Goal: Information Seeking & Learning: Understand process/instructions

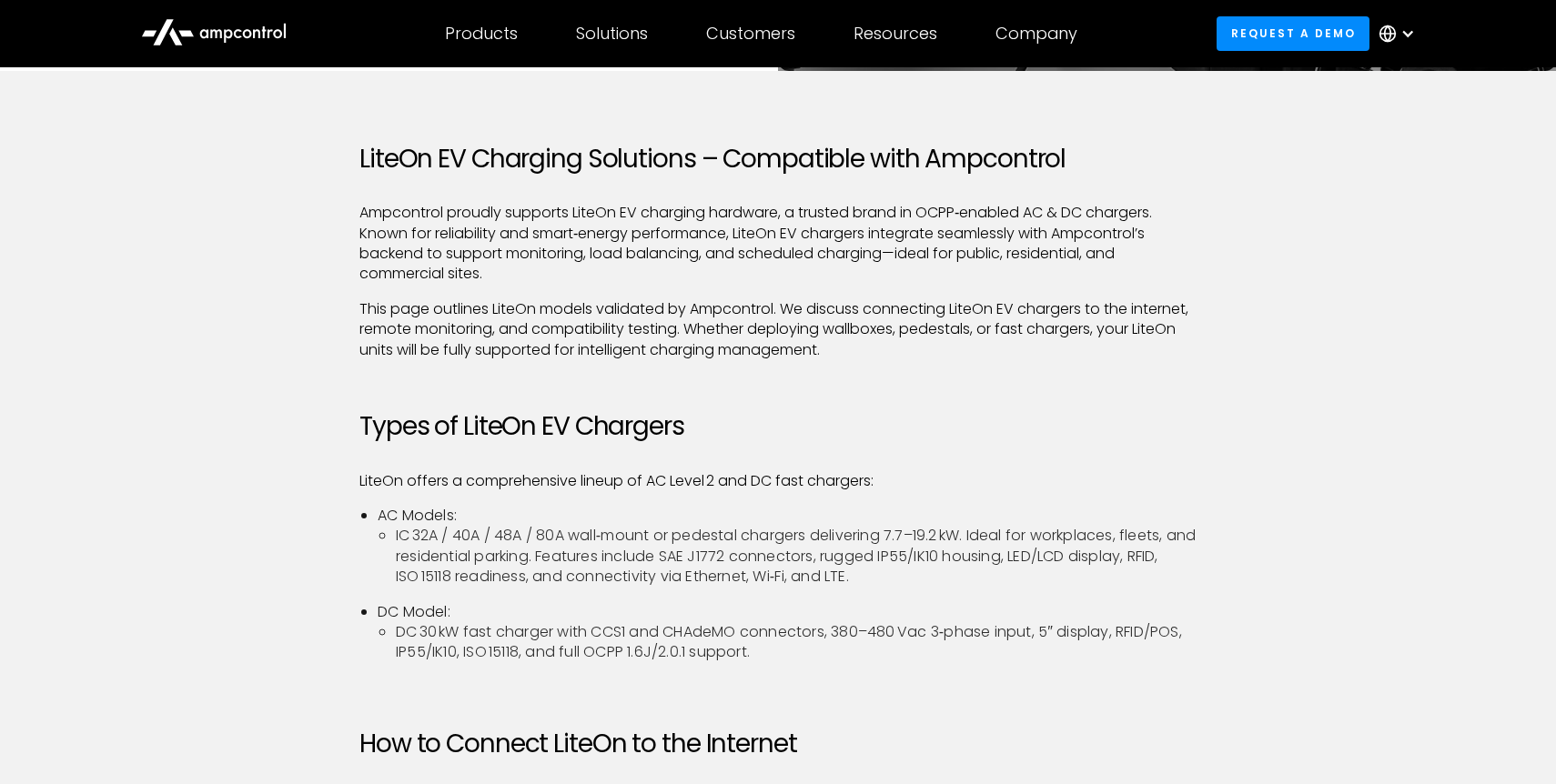
scroll to position [622, 0]
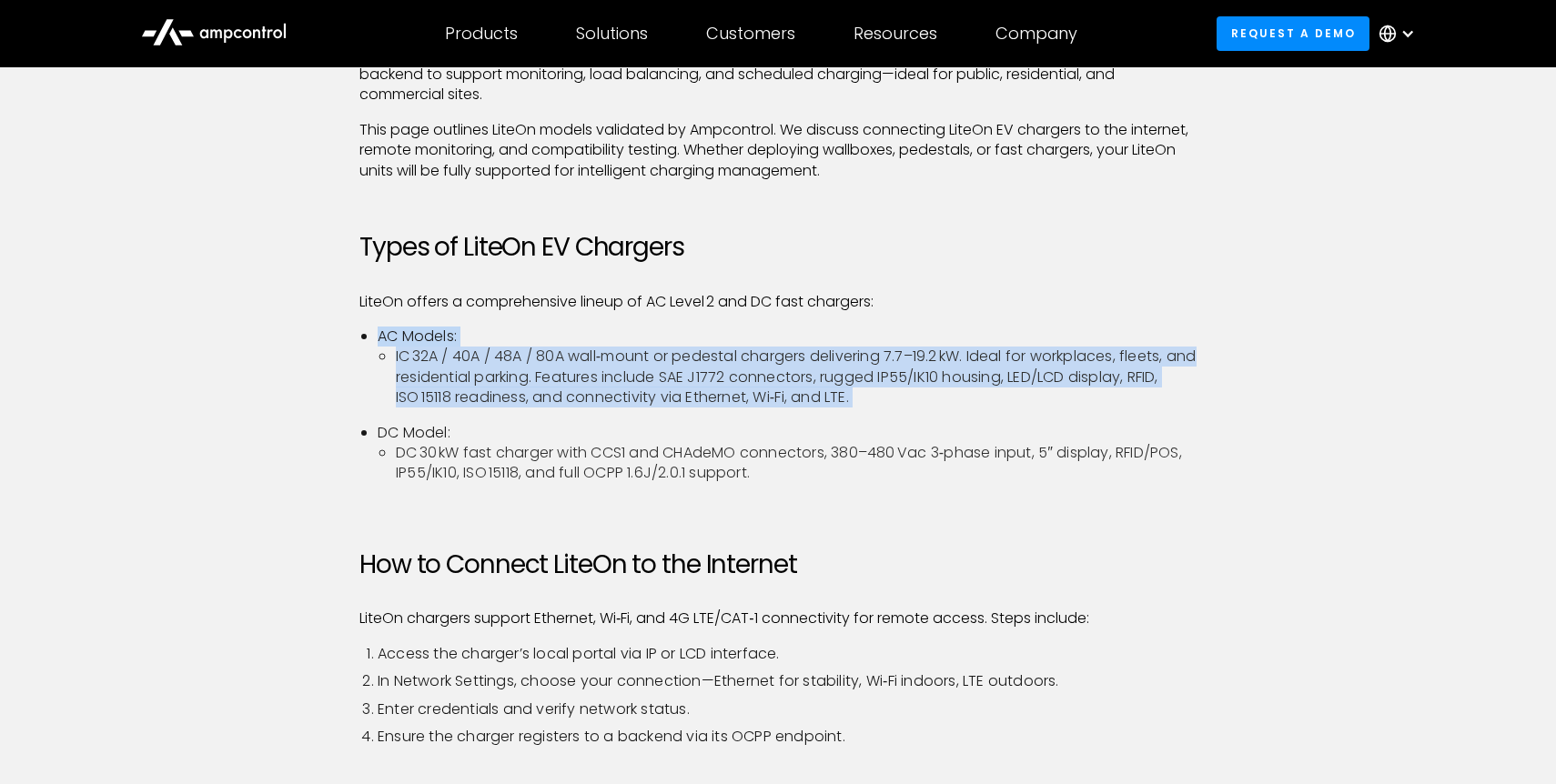
drag, startPoint x: 515, startPoint y: 333, endPoint x: 612, endPoint y: 416, distance: 127.7
click at [612, 416] on ul "AC Models: IC 32A / 40A / 48A / 80A wall‑mount or pedestal chargers delivering …" at bounding box center [778, 412] width 837 height 172
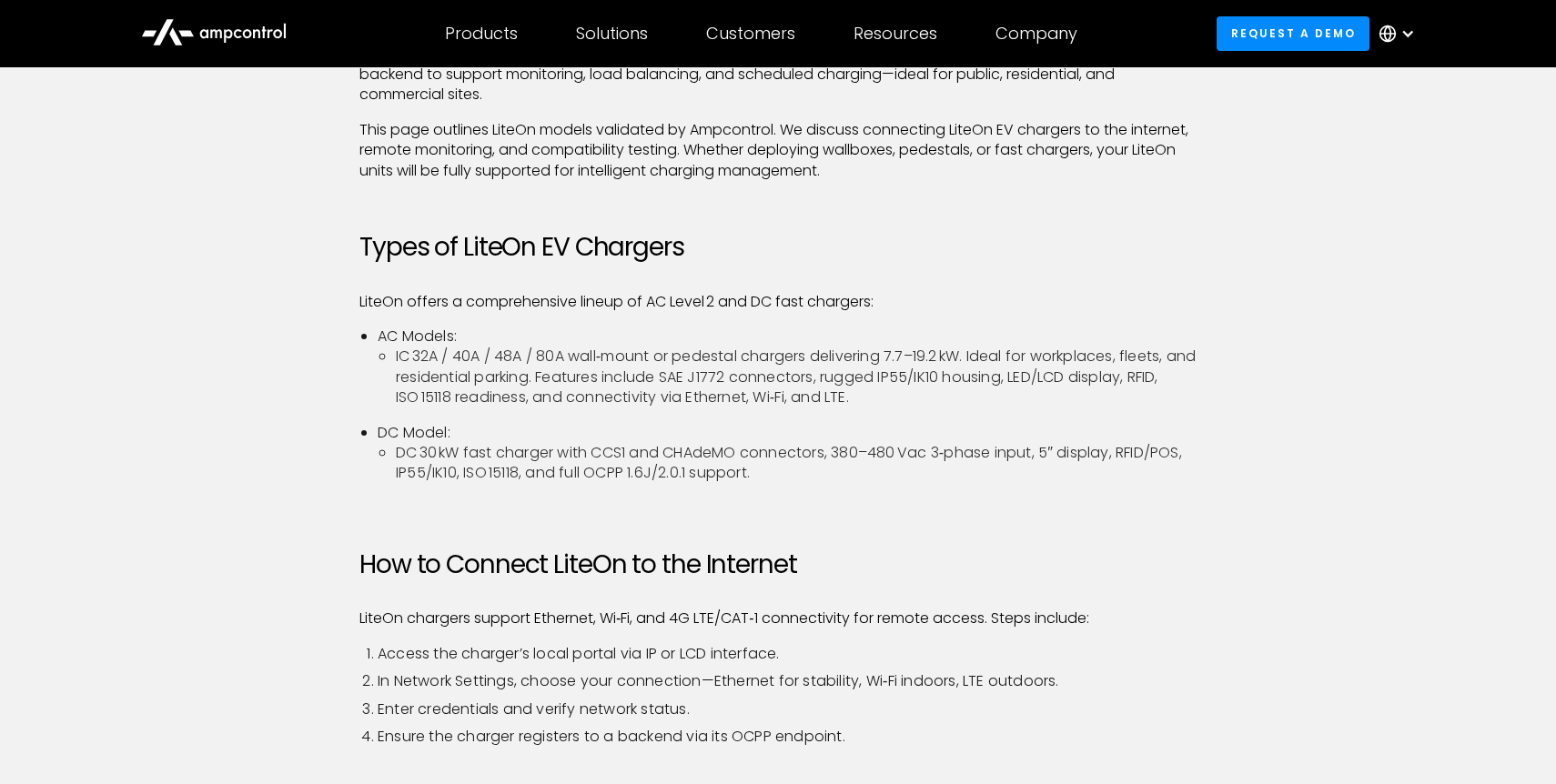
click at [649, 373] on li "IC 32A / 40A / 48A / 80A wall‑mount or pedestal chargers delivering 7.7–19.2 kW…" at bounding box center [796, 377] width 801 height 61
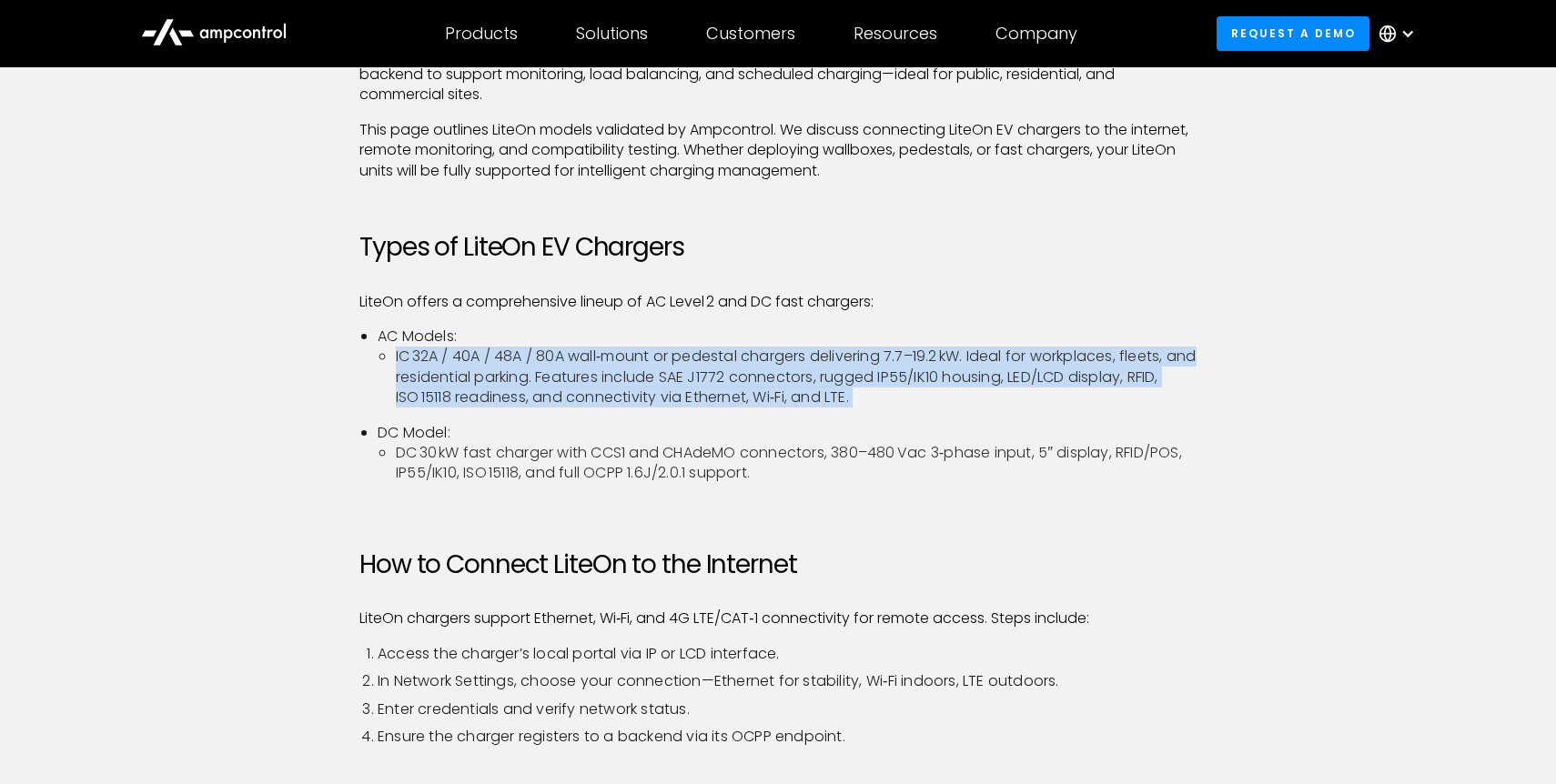
click at [649, 373] on li "IC 32A / 40A / 48A / 80A wall‑mount or pedestal chargers delivering 7.7–19.2 kW…" at bounding box center [796, 377] width 801 height 61
click at [748, 384] on li "IC 32A / 40A / 48A / 80A wall‑mount or pedestal chargers delivering 7.7–19.2 kW…" at bounding box center [796, 377] width 801 height 61
drag, startPoint x: 761, startPoint y: 354, endPoint x: 932, endPoint y: 408, distance: 179.3
click at [932, 408] on ul "AC Models: IC 32A / 40A / 48A / 80A wall‑mount or pedestal chargers delivering …" at bounding box center [778, 412] width 837 height 172
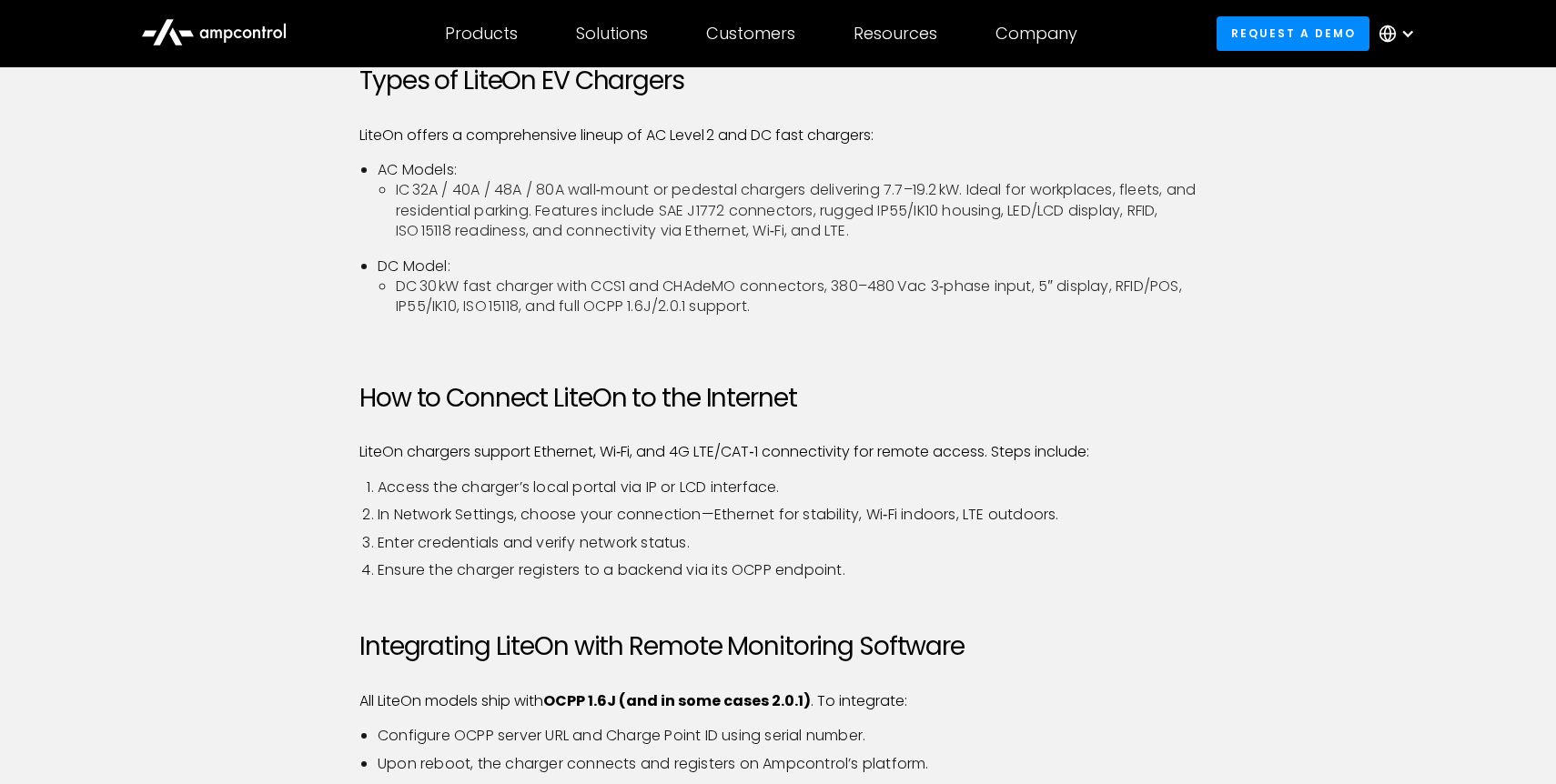
scroll to position [935, 0]
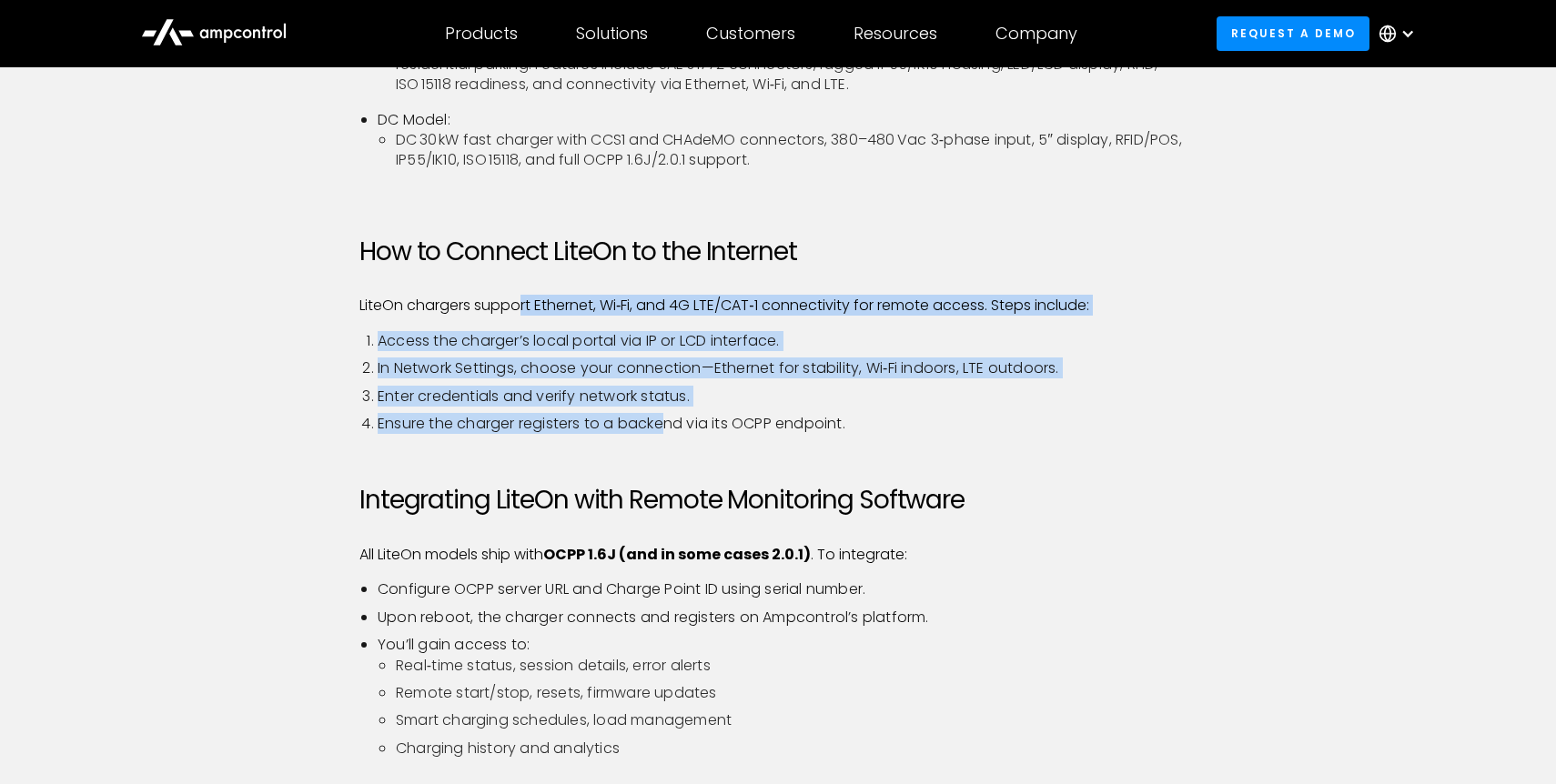
drag, startPoint x: 520, startPoint y: 305, endPoint x: 672, endPoint y: 420, distance: 190.6
click at [672, 420] on div "LiteOn EV Charging Solutions – Compatible with Ampcontrol Ampcontrol proudly su…" at bounding box center [778, 392] width 837 height 1482
click at [672, 420] on li "Ensure the charger registers to a backend via its OCPP endpoint." at bounding box center [787, 424] width 819 height 20
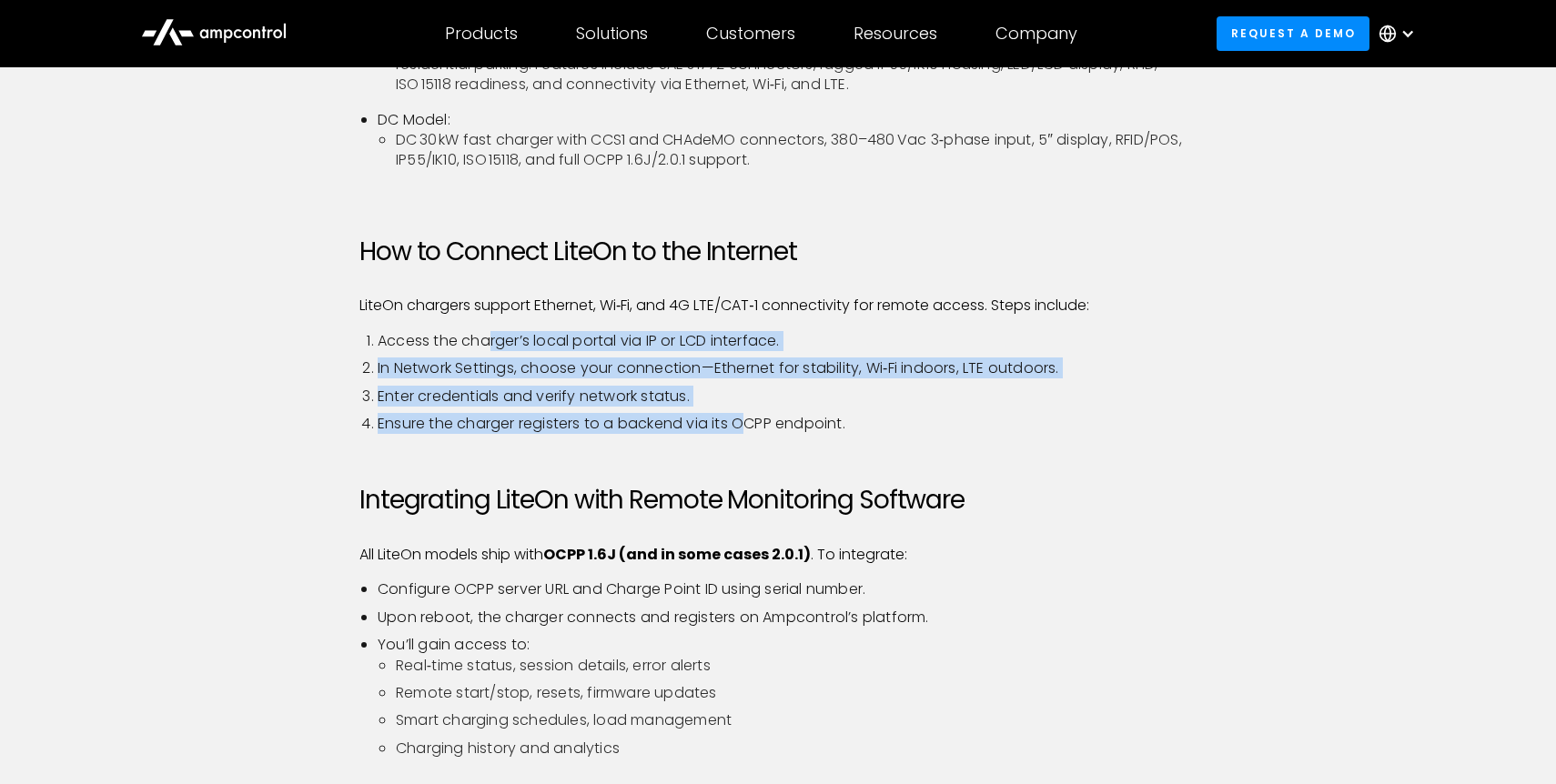
drag, startPoint x: 492, startPoint y: 337, endPoint x: 745, endPoint y: 427, distance: 268.5
click at [745, 427] on ol "Access the charger’s local portal via IP or LCD interface. In Network Settings,…" at bounding box center [778, 383] width 837 height 104
click at [745, 427] on li "Ensure the charger registers to a backend via its OCPP endpoint." at bounding box center [787, 424] width 819 height 20
drag, startPoint x: 881, startPoint y: 419, endPoint x: 557, endPoint y: 337, distance: 334.2
click at [557, 337] on ol "Access the charger’s local portal via IP or LCD interface. In Network Settings,…" at bounding box center [778, 383] width 837 height 104
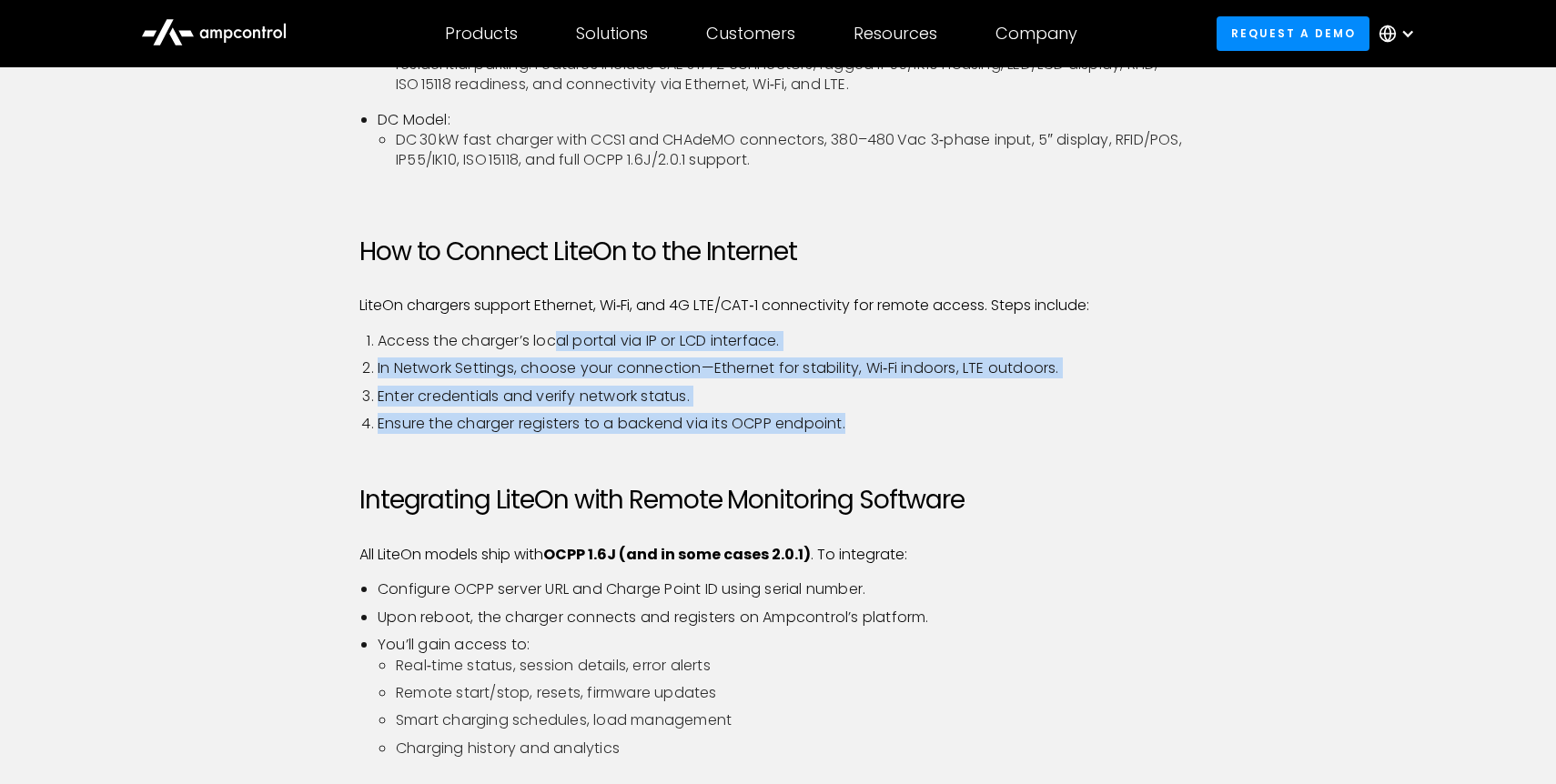
click at [557, 337] on li "Access the charger’s local portal via IP or LCD interface." at bounding box center [787, 341] width 819 height 20
drag, startPoint x: 500, startPoint y: 337, endPoint x: 774, endPoint y: 422, distance: 286.9
click at [774, 422] on ol "Access the charger’s local portal via IP or LCD interface. In Network Settings,…" at bounding box center [778, 383] width 837 height 104
click at [774, 422] on li "Ensure the charger registers to a backend via its OCPP endpoint." at bounding box center [787, 424] width 819 height 20
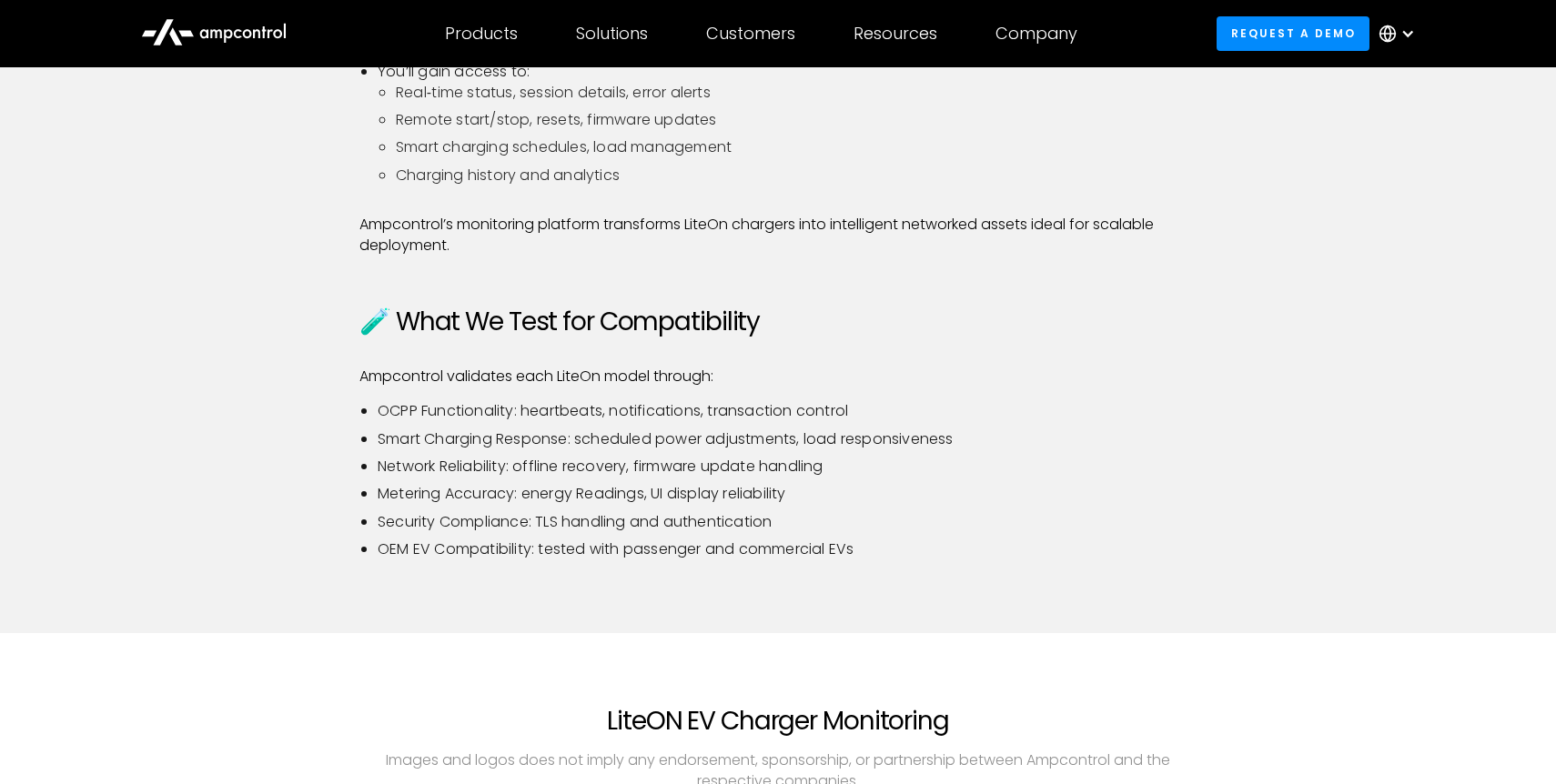
scroll to position [1507, 0]
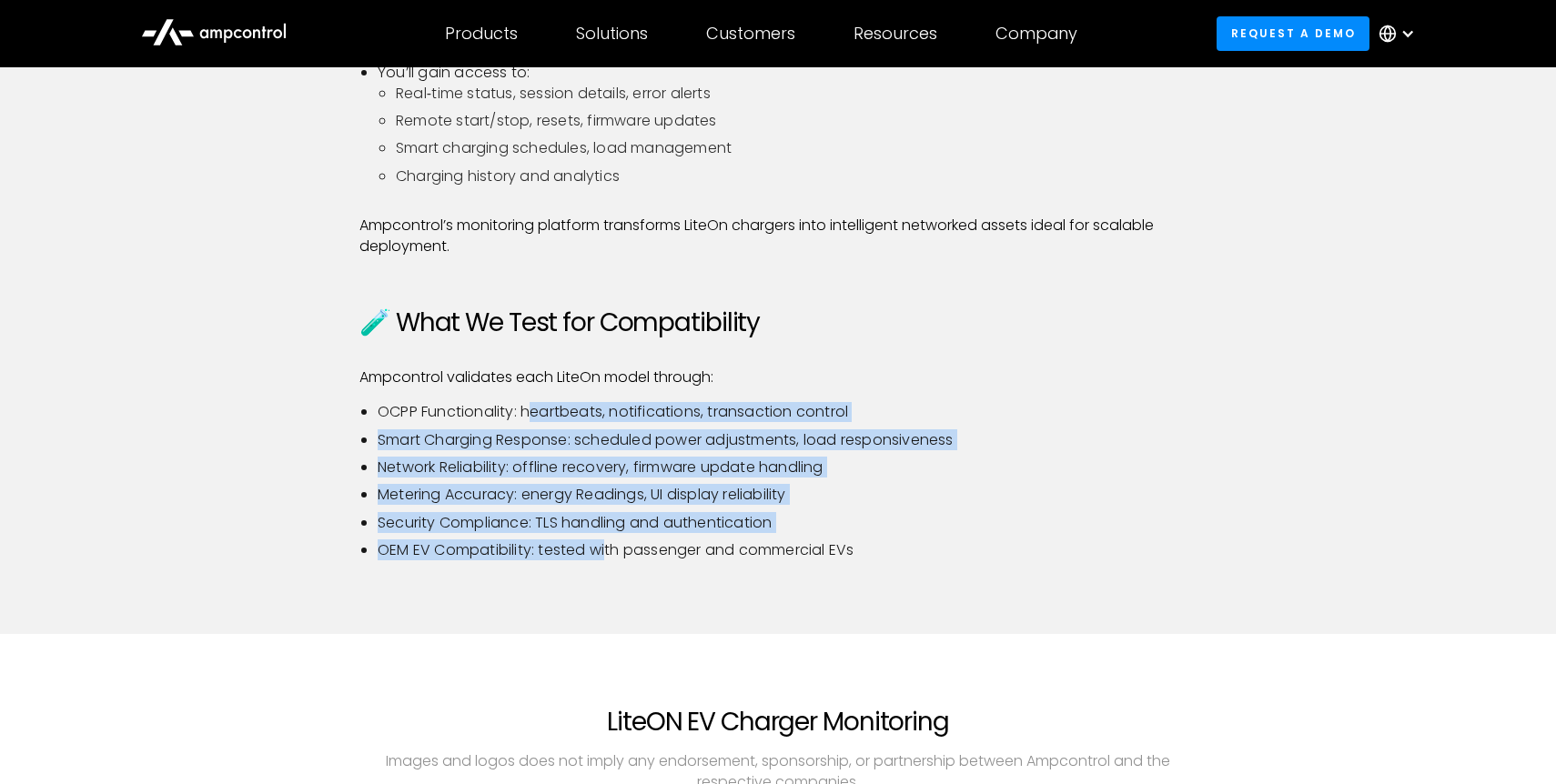
drag, startPoint x: 532, startPoint y: 414, endPoint x: 621, endPoint y: 556, distance: 167.6
click at [621, 556] on ul "OCPP Functionality: heartbeats, notifications, transaction control Smart Chargi…" at bounding box center [778, 481] width 837 height 158
click at [621, 556] on li "OEM EV Compatibility: tested with passenger and commercial EVs" at bounding box center [787, 550] width 819 height 20
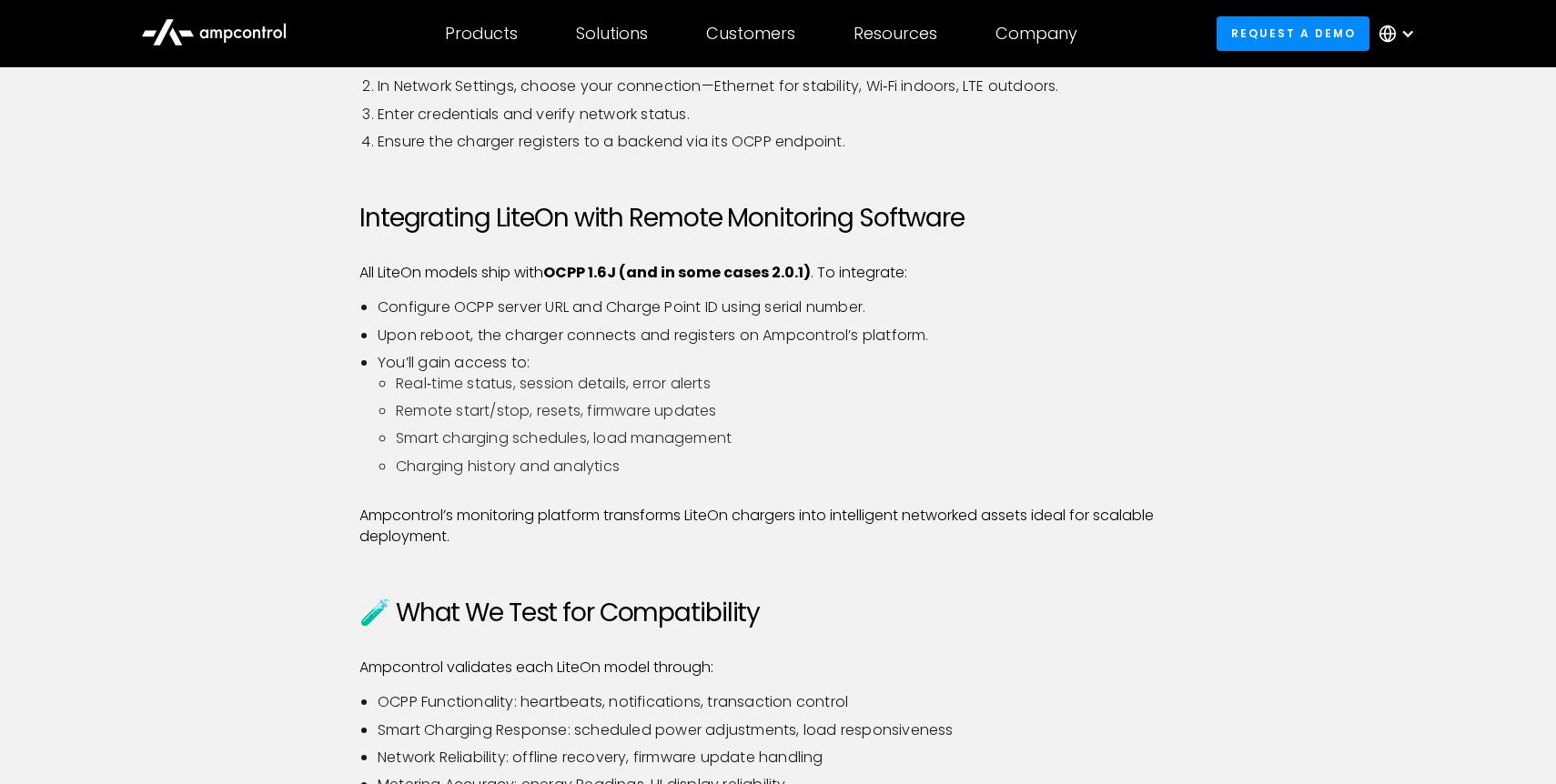
scroll to position [1193, 0]
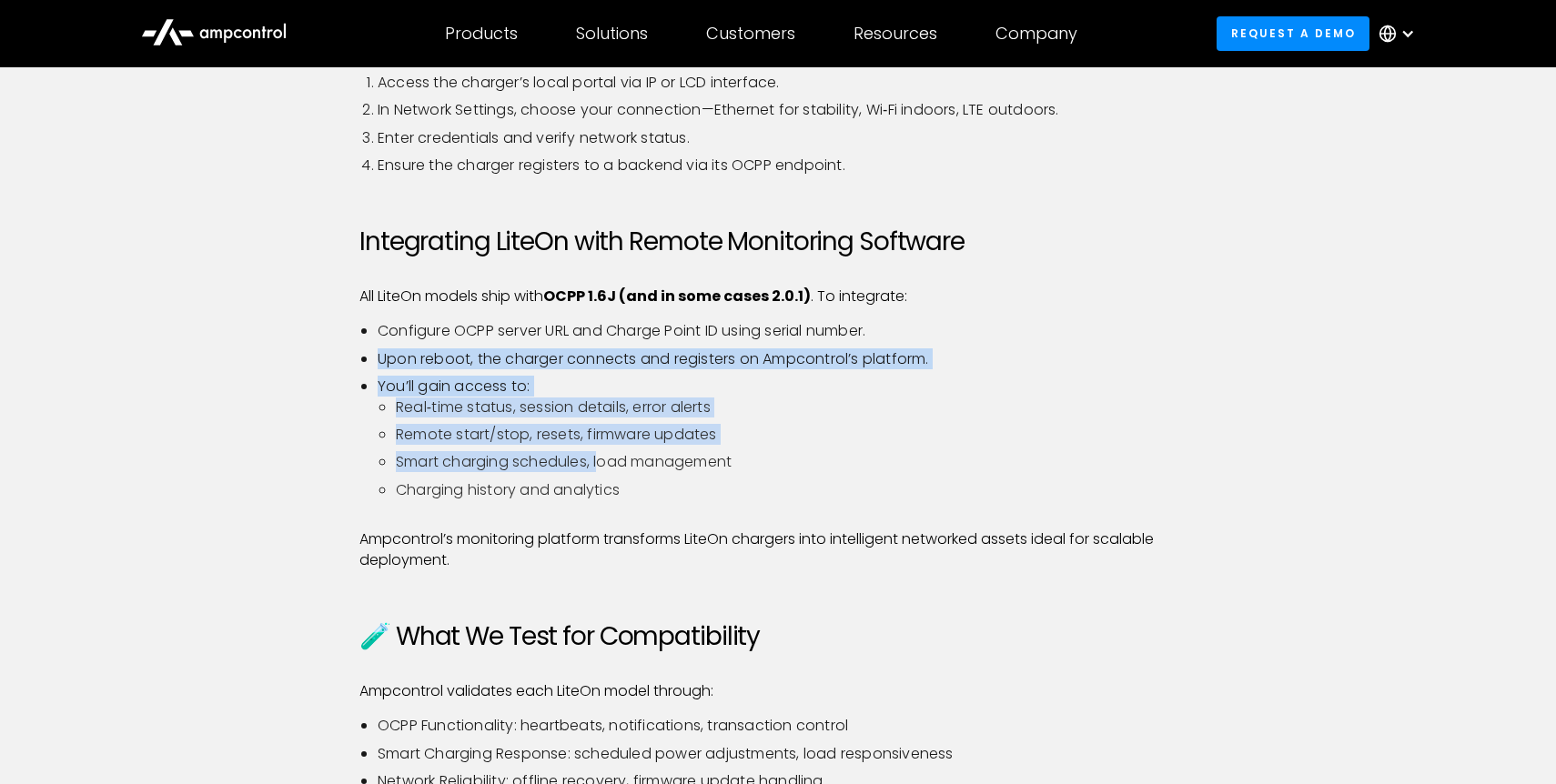
drag, startPoint x: 484, startPoint y: 347, endPoint x: 613, endPoint y: 460, distance: 171.5
click at [613, 460] on ul "Configure OCPP server URL and Charge Point ID using serial number. Upon reboot,…" at bounding box center [778, 417] width 837 height 194
click at [613, 460] on li "Smart charging schedules, load management" at bounding box center [796, 462] width 801 height 20
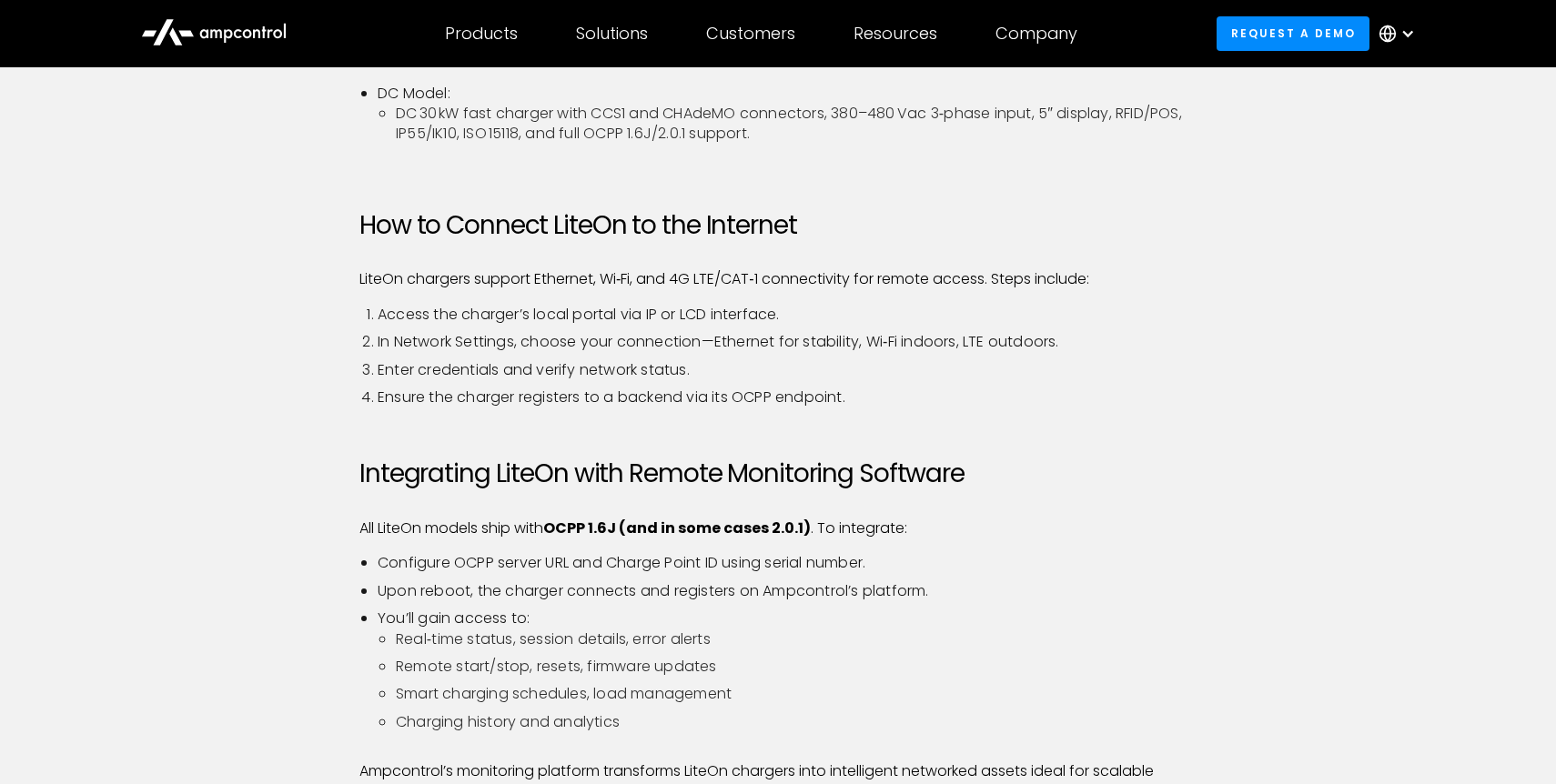
scroll to position [963, 0]
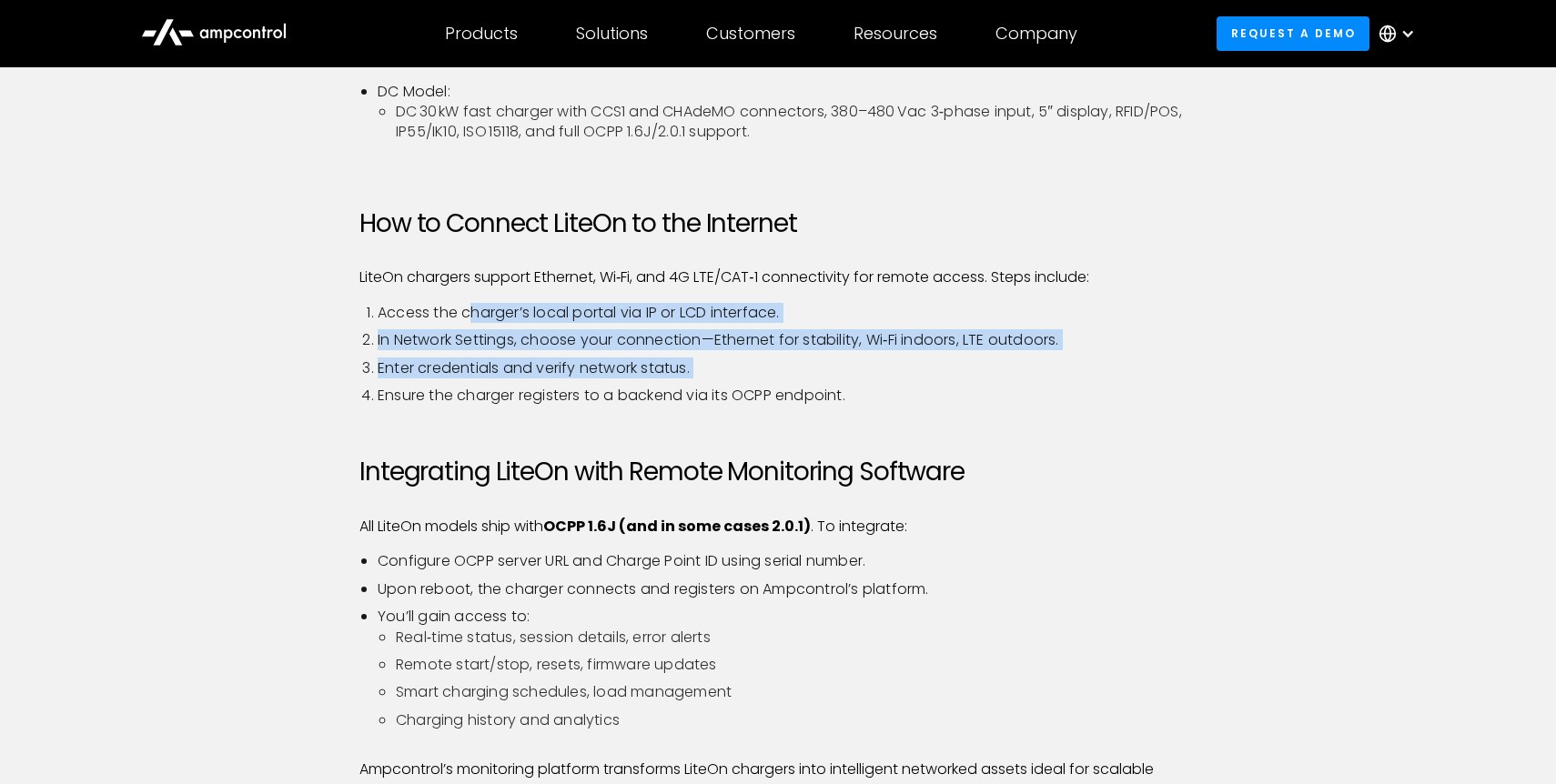
drag, startPoint x: 467, startPoint y: 310, endPoint x: 701, endPoint y: 379, distance: 244.0
click at [701, 379] on ol "Access the charger’s local portal via IP or LCD interface. In Network Settings,…" at bounding box center [778, 355] width 837 height 104
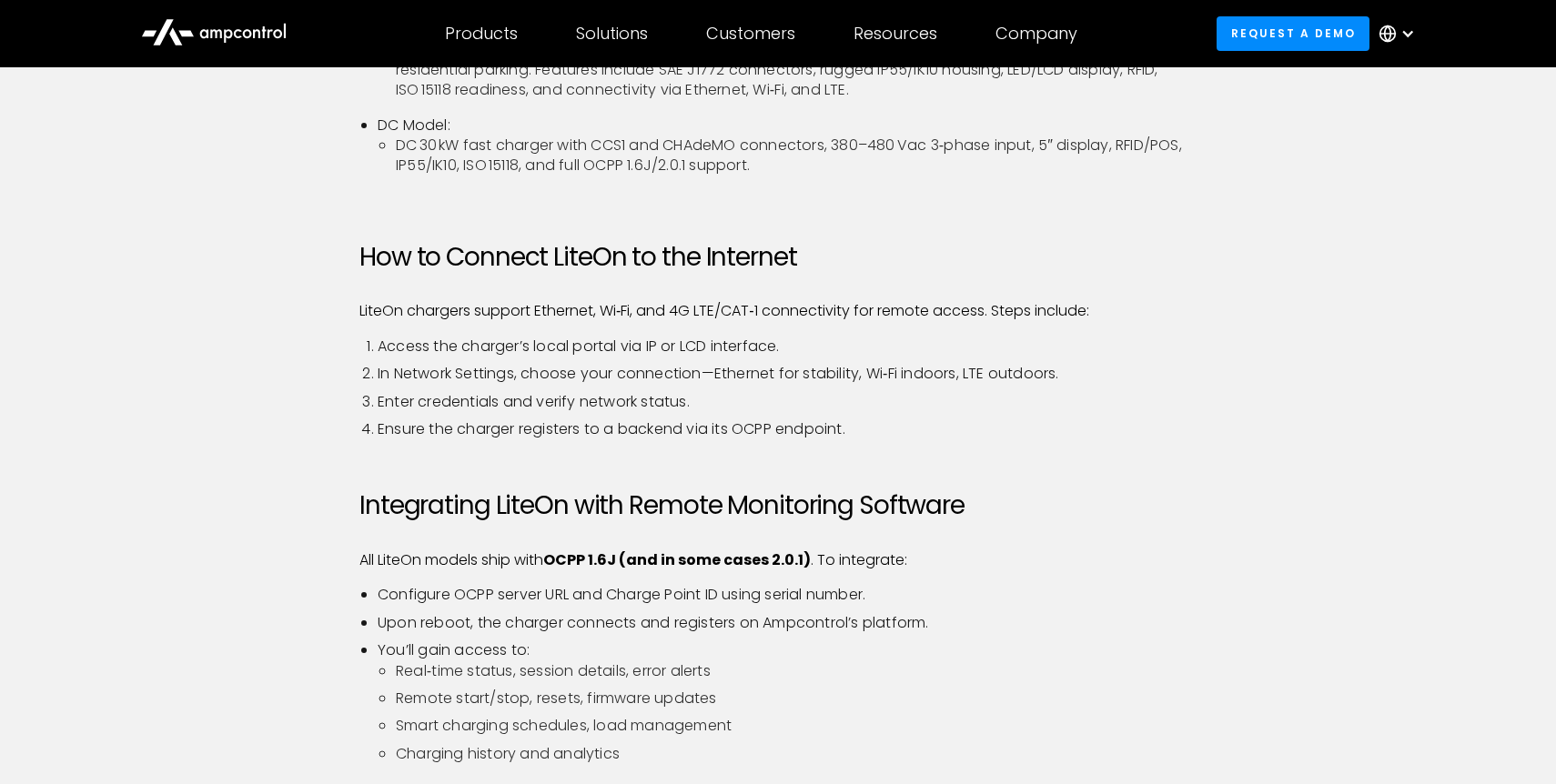
scroll to position [929, 0]
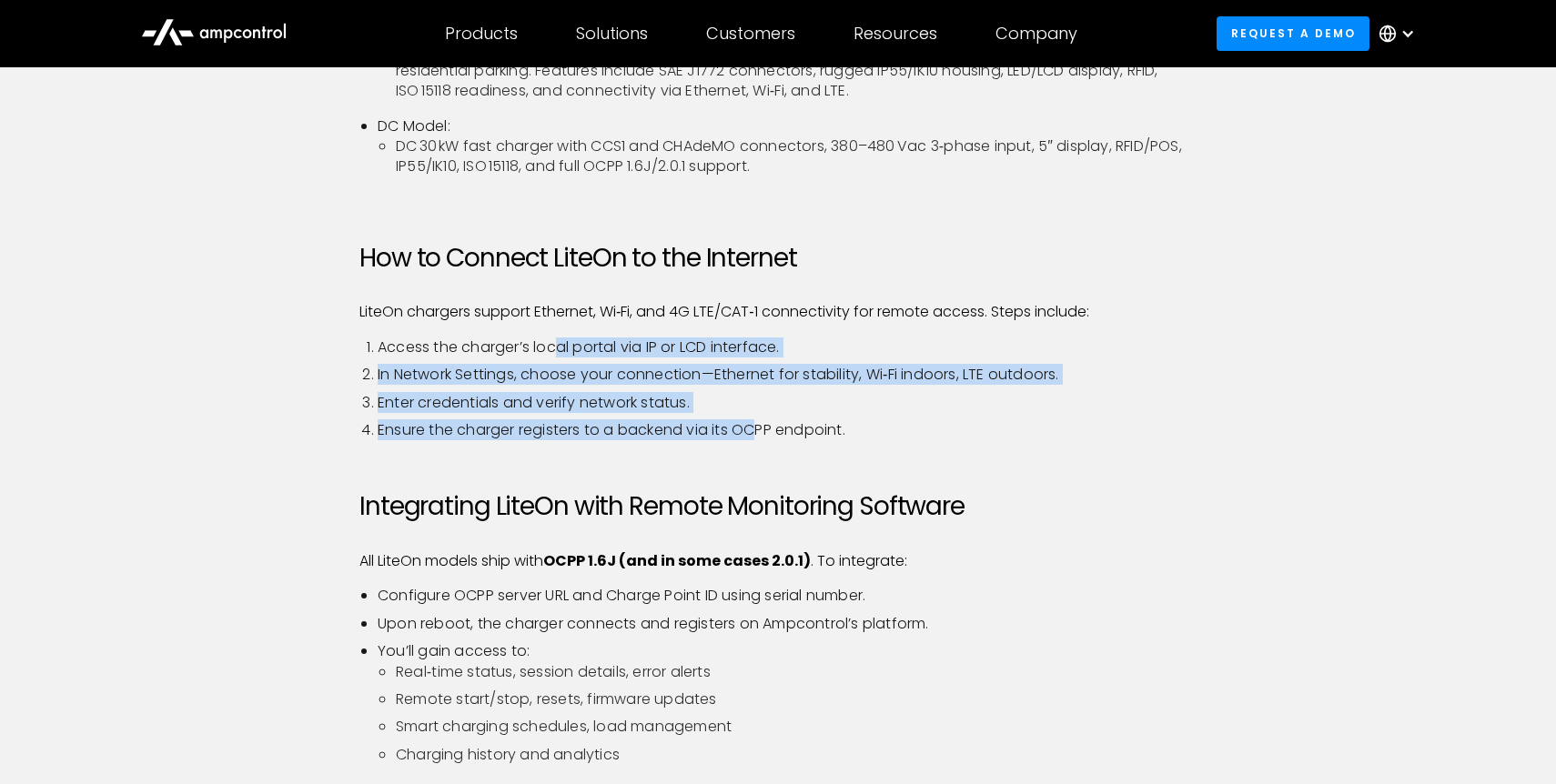
drag, startPoint x: 559, startPoint y: 357, endPoint x: 767, endPoint y: 433, distance: 221.4
click at [767, 433] on ol "Access the charger’s local portal via IP or LCD interface. In Network Settings,…" at bounding box center [778, 389] width 837 height 104
click at [767, 433] on li "Ensure the charger registers to a backend via its OCPP endpoint." at bounding box center [787, 430] width 819 height 20
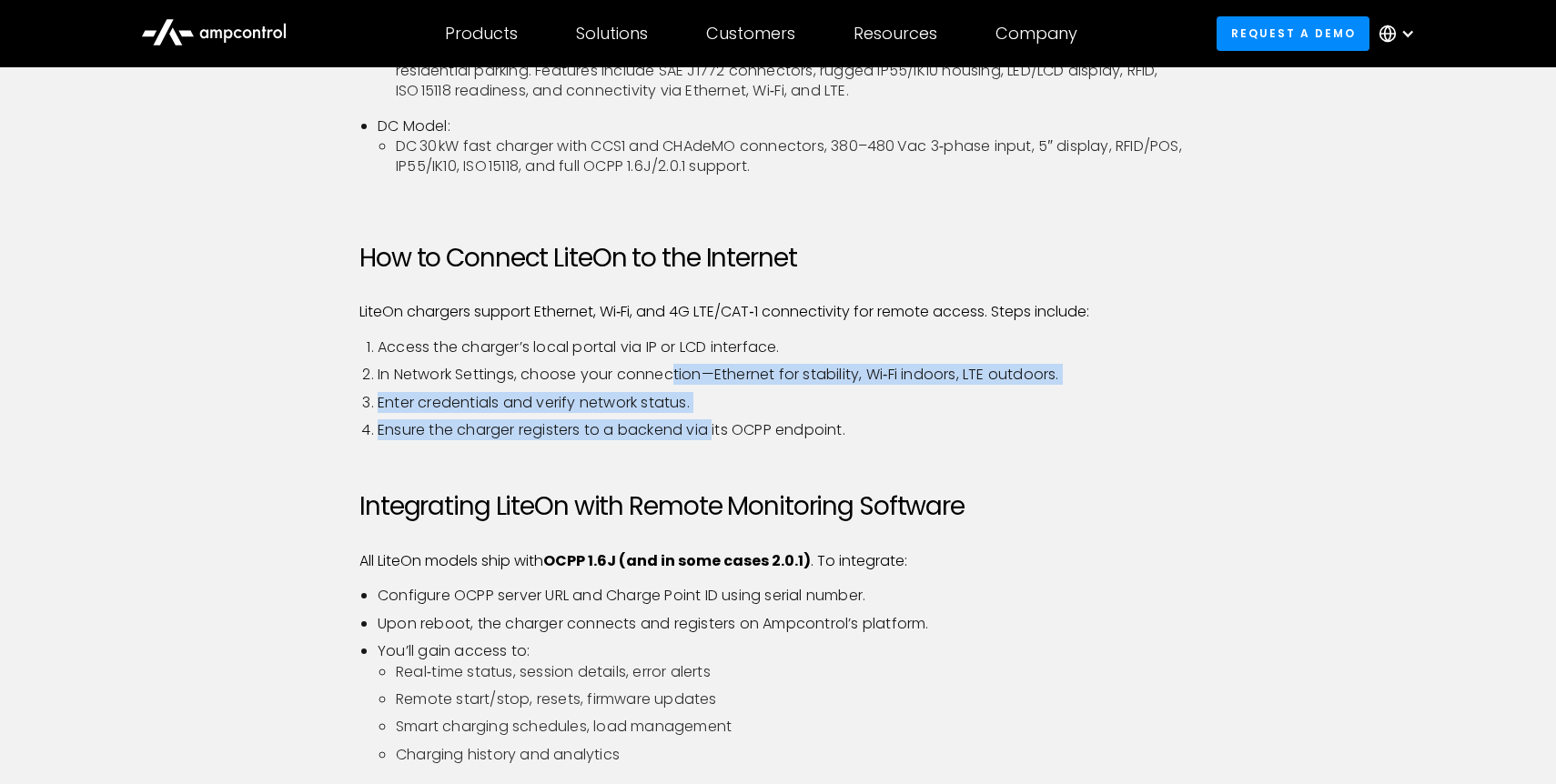
drag, startPoint x: 717, startPoint y: 434, endPoint x: 674, endPoint y: 378, distance: 70.6
click at [674, 378] on ol "Access the charger’s local portal via IP or LCD interface. In Network Settings,…" at bounding box center [778, 389] width 837 height 104
click at [674, 378] on li "In Network Settings, choose your connection—Ethernet for stability, Wi‑Fi indoo…" at bounding box center [787, 375] width 819 height 20
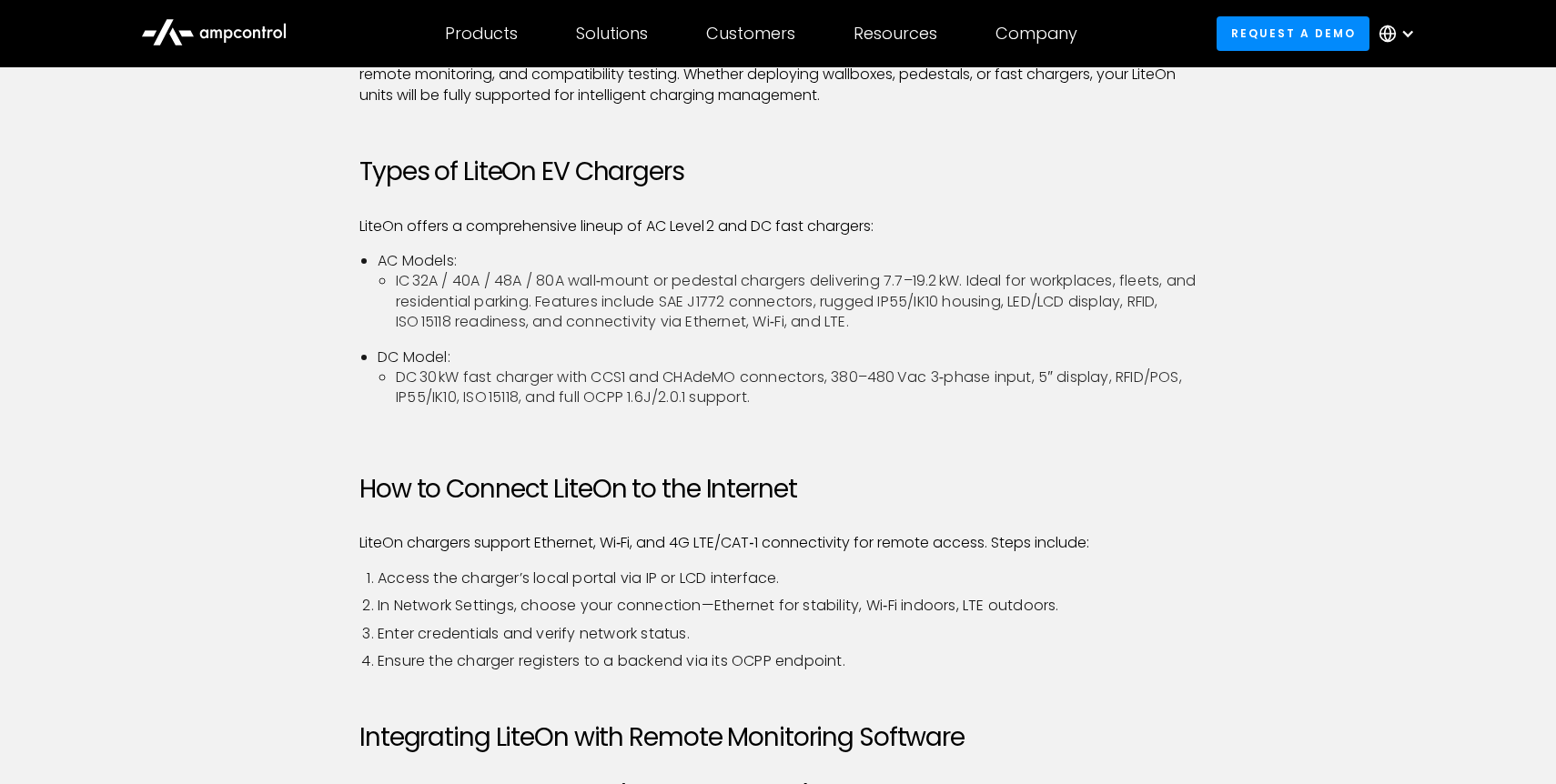
scroll to position [696, 0]
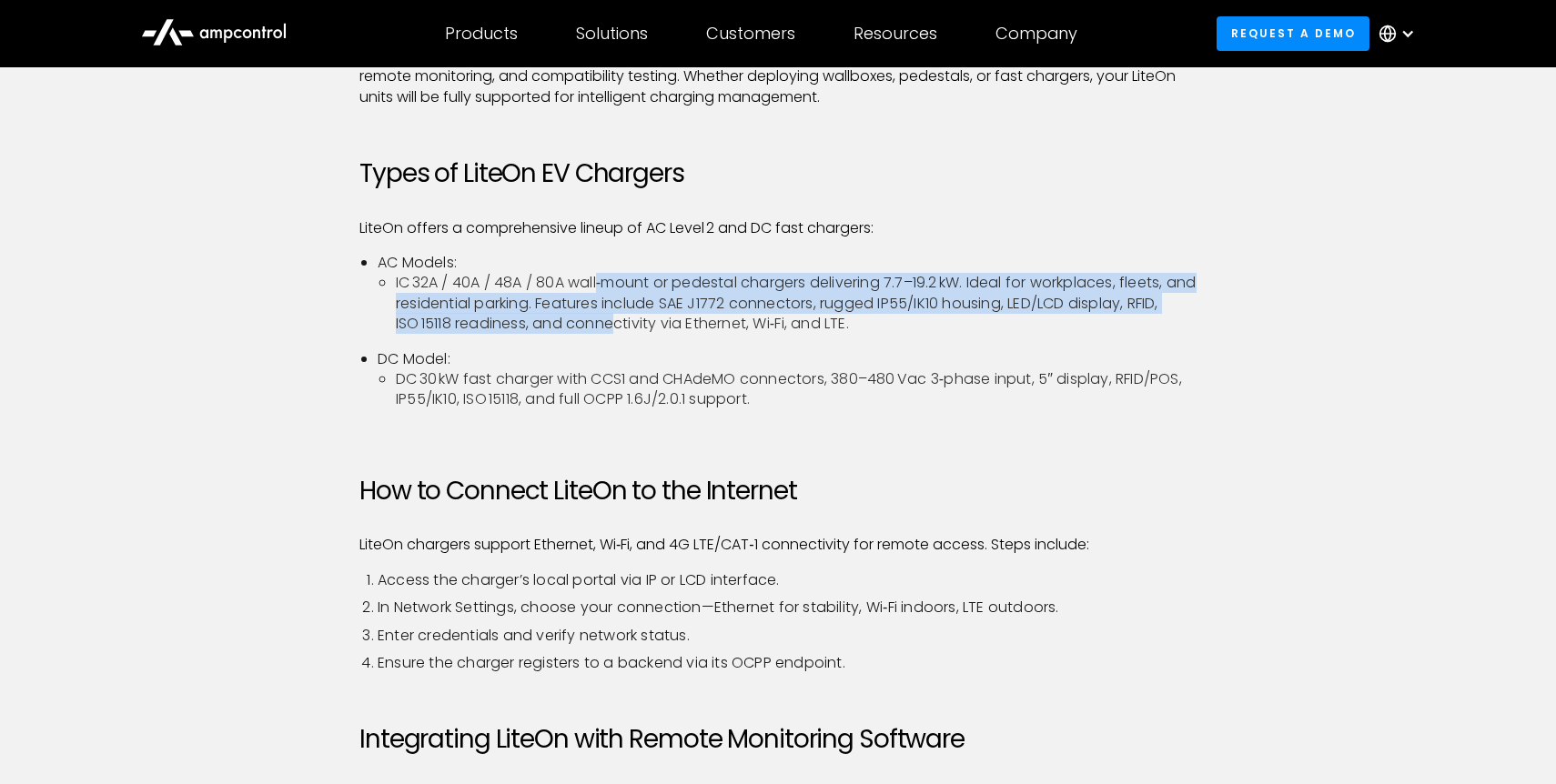
drag, startPoint x: 601, startPoint y: 277, endPoint x: 652, endPoint y: 322, distance: 68.0
click at [652, 322] on li "IC 32A / 40A / 48A / 80A wall‑mount or pedestal chargers delivering 7.7–19.2 kW…" at bounding box center [796, 303] width 801 height 61
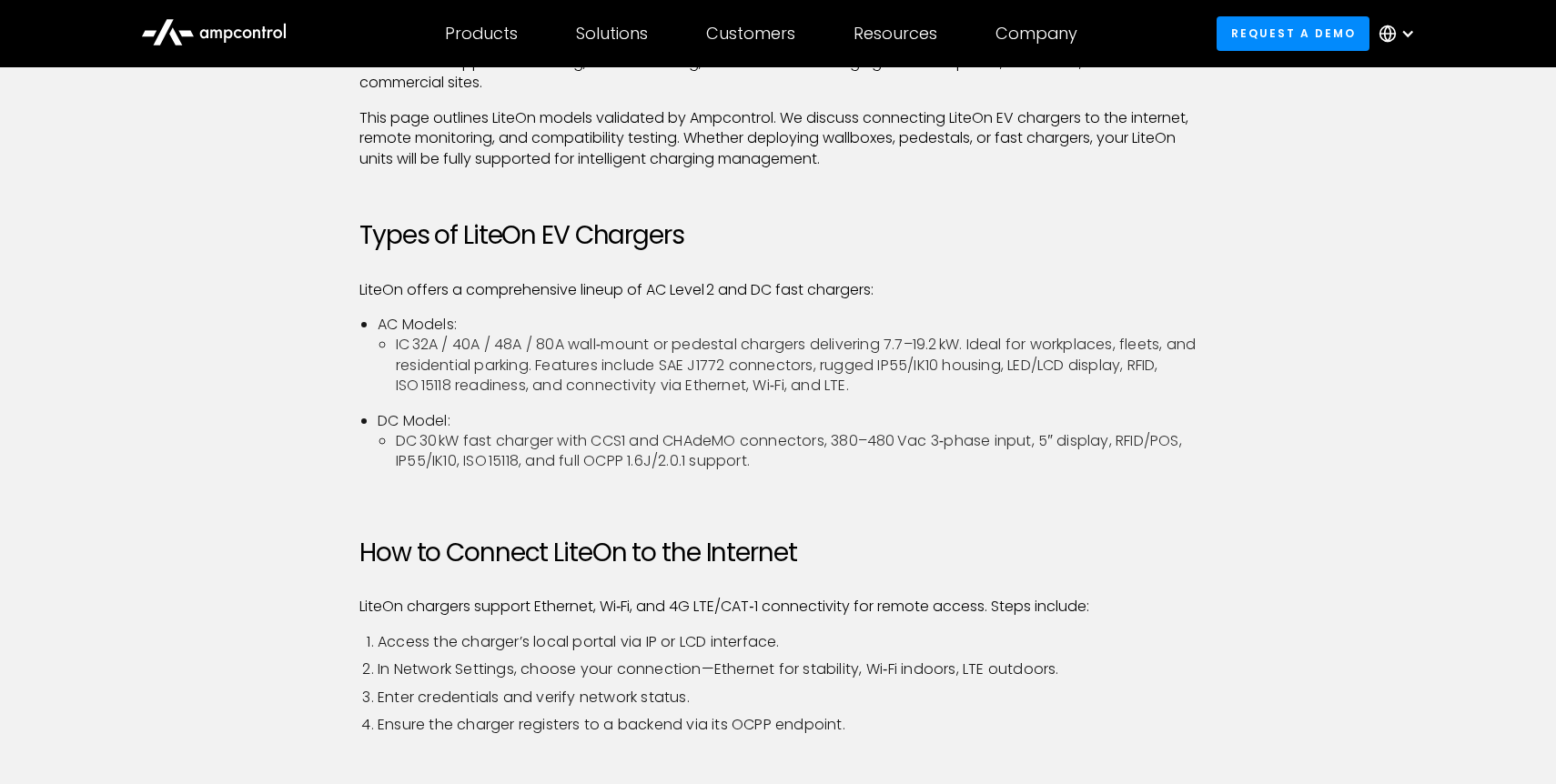
scroll to position [629, 0]
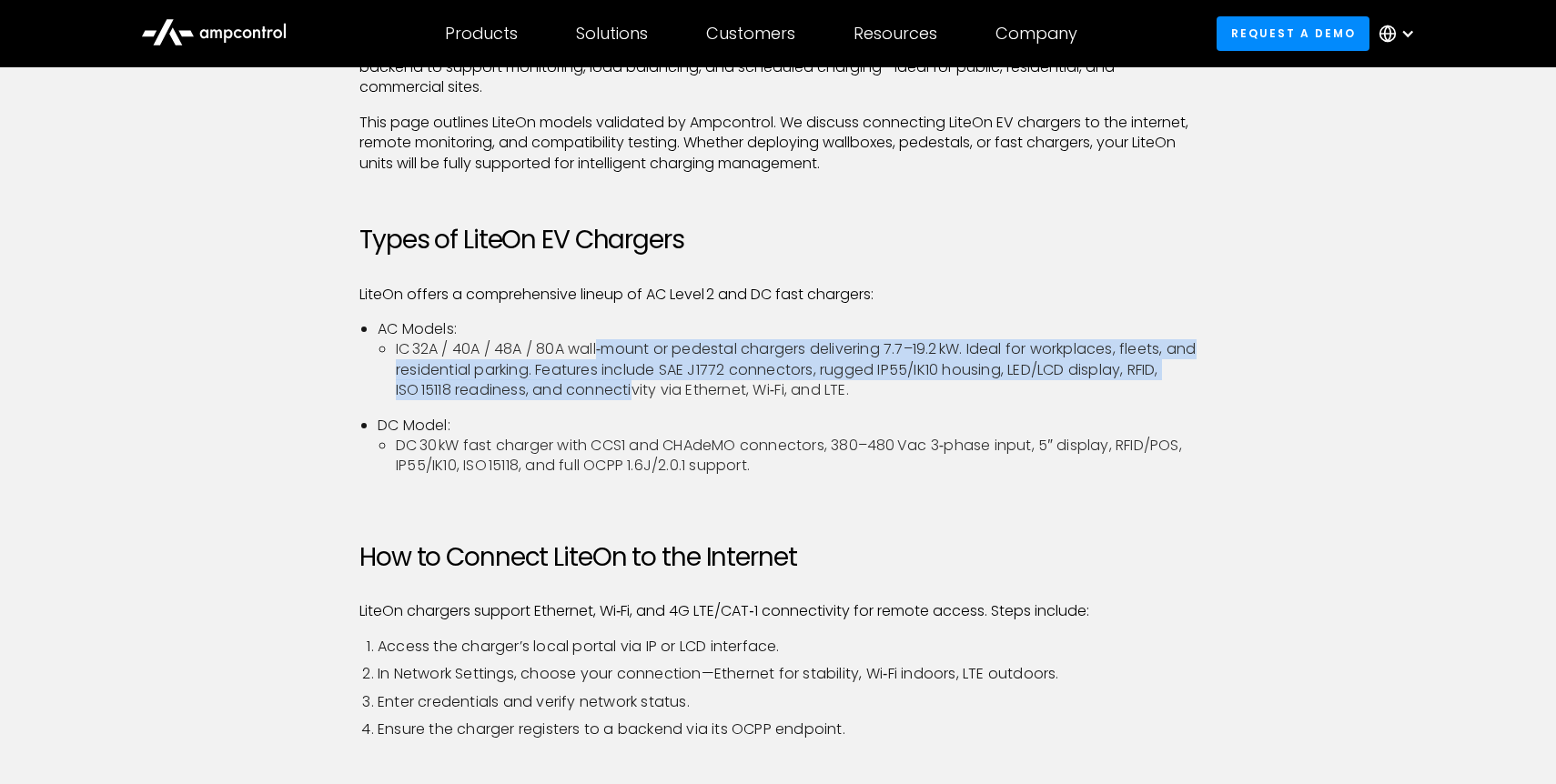
drag, startPoint x: 602, startPoint y: 347, endPoint x: 675, endPoint y: 389, distance: 84.2
click at [675, 389] on li "IC 32A / 40A / 48A / 80A wall‑mount or pedestal chargers delivering 7.7–19.2 kW…" at bounding box center [796, 369] width 801 height 61
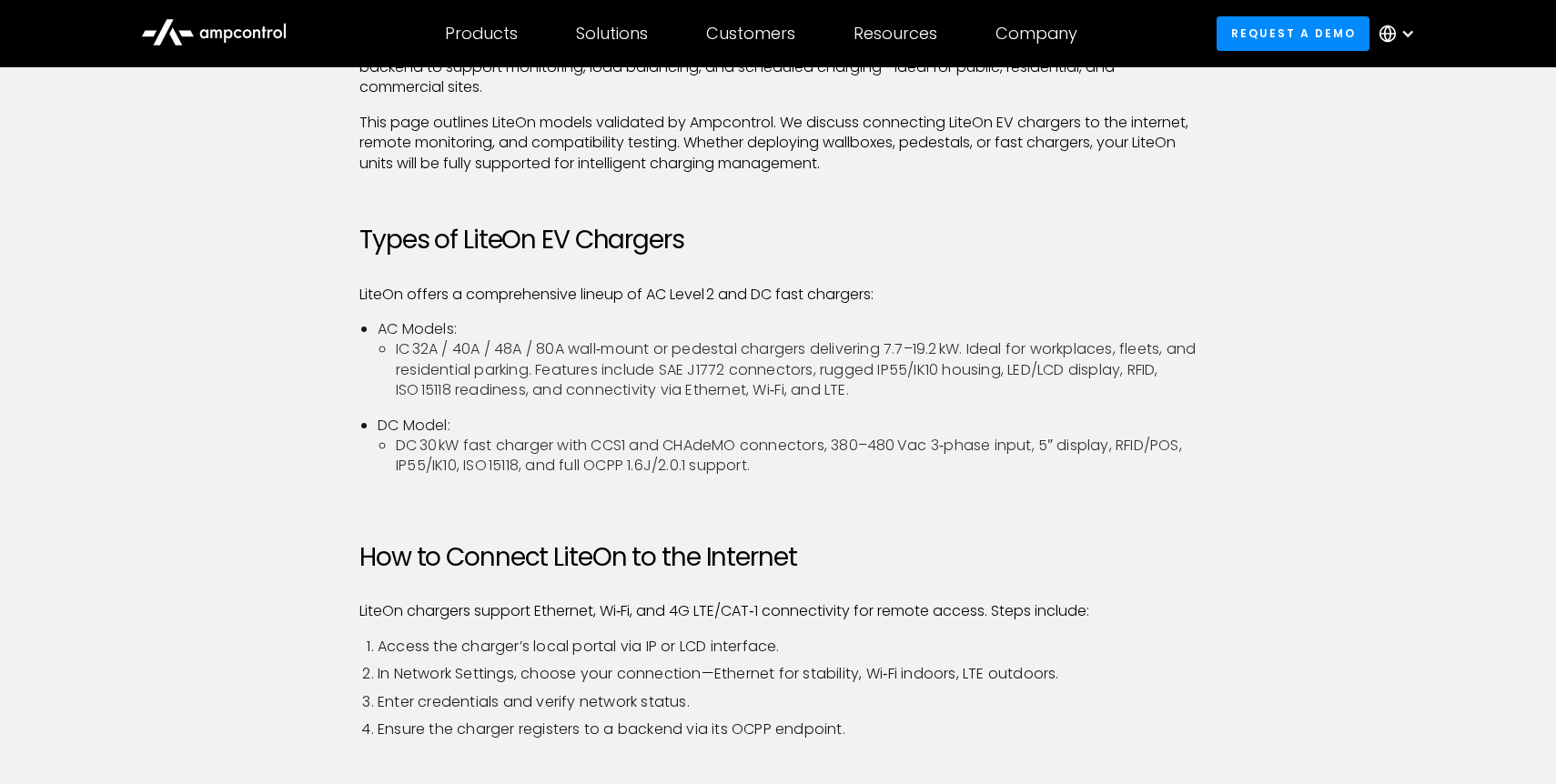
click at [530, 278] on div "LiteOn EV Charging Solutions – Compatible with Ampcontrol Ampcontrol proudly su…" at bounding box center [778, 698] width 837 height 1482
drag, startPoint x: 480, startPoint y: 293, endPoint x: 549, endPoint y: 397, distance: 124.8
click at [549, 397] on div "LiteOn EV Charging Solutions – Compatible with Ampcontrol Ampcontrol proudly su…" at bounding box center [778, 698] width 837 height 1482
click at [549, 397] on li "IC 32A / 40A / 48A / 80A wall‑mount or pedestal chargers delivering 7.7–19.2 kW…" at bounding box center [796, 369] width 801 height 61
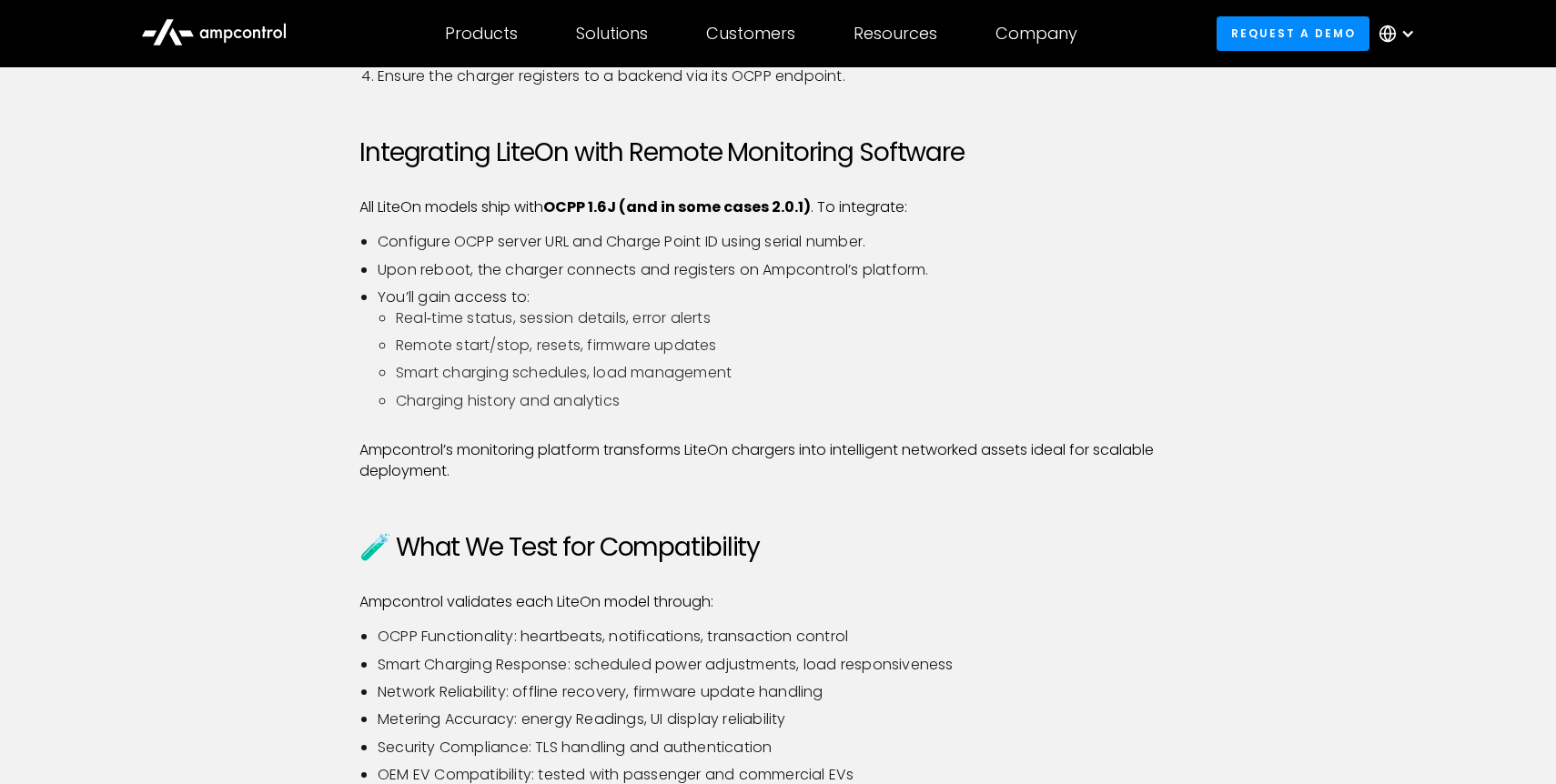
scroll to position [1285, 0]
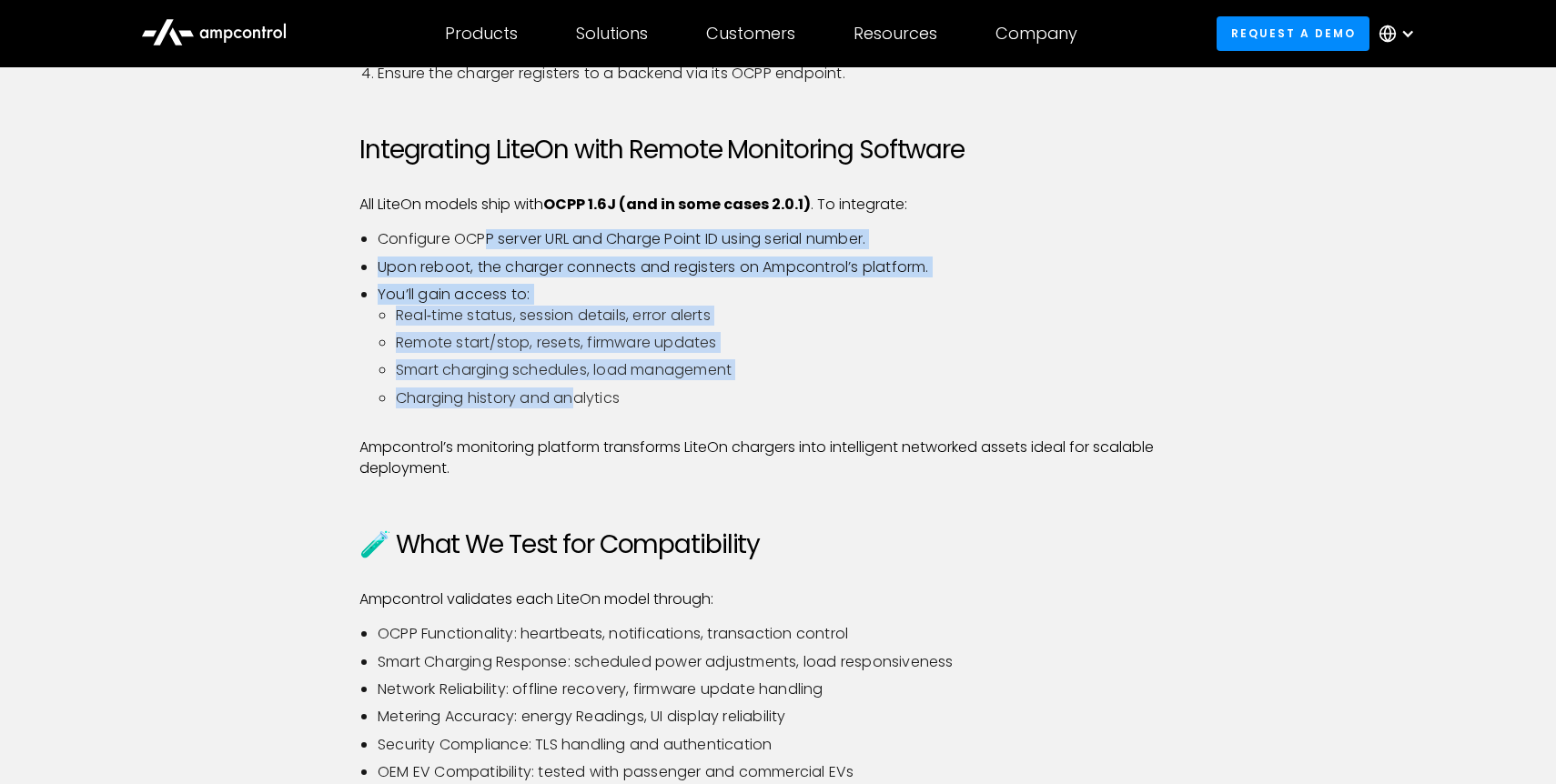
drag, startPoint x: 483, startPoint y: 241, endPoint x: 575, endPoint y: 399, distance: 182.8
click at [575, 399] on ul "Configure OCPP server URL and Charge Point ID using serial number. Upon reboot,…" at bounding box center [778, 326] width 837 height 194
click at [575, 399] on li "Charging history and analytics" at bounding box center [796, 398] width 801 height 20
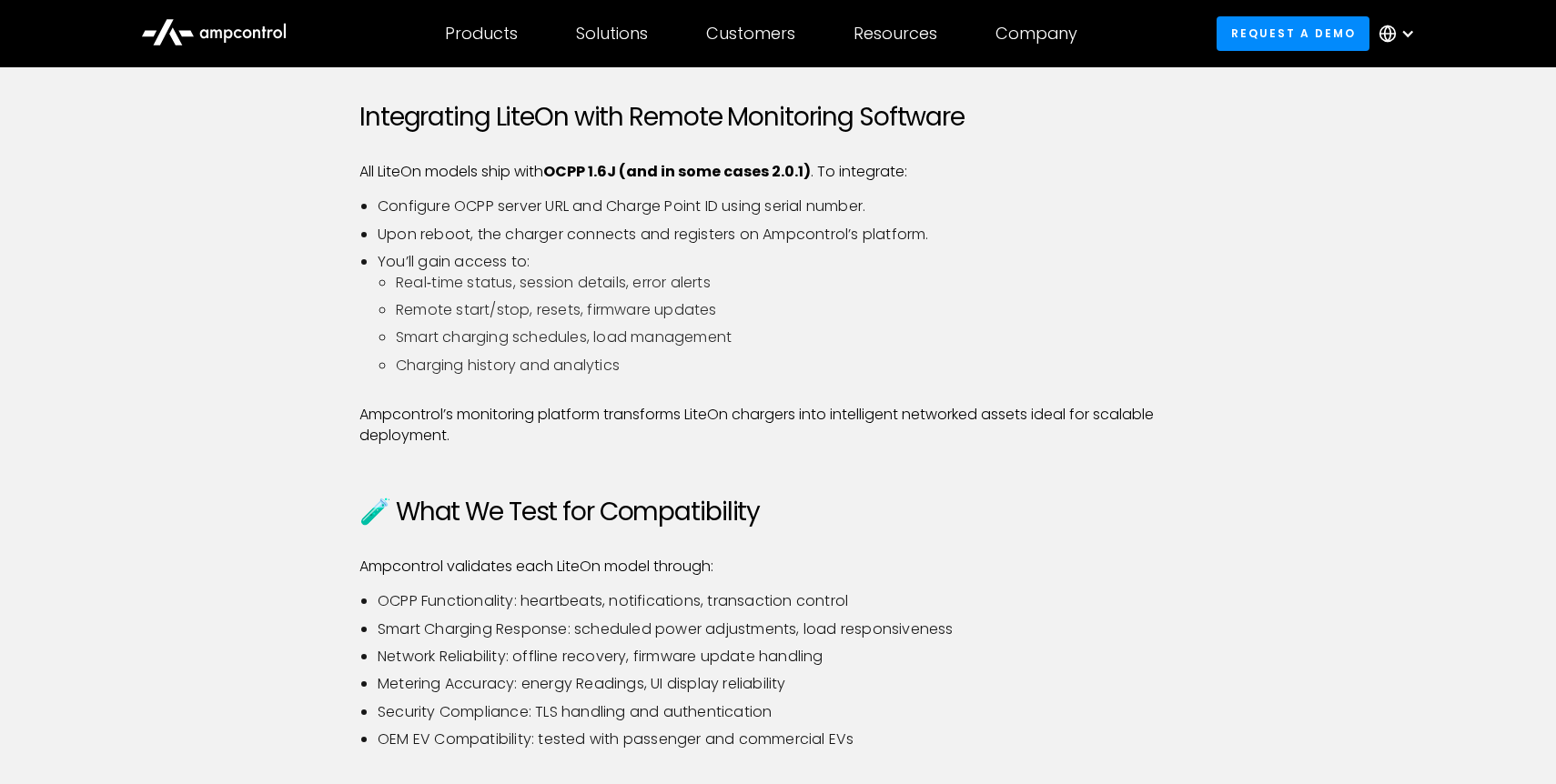
scroll to position [1319, 0]
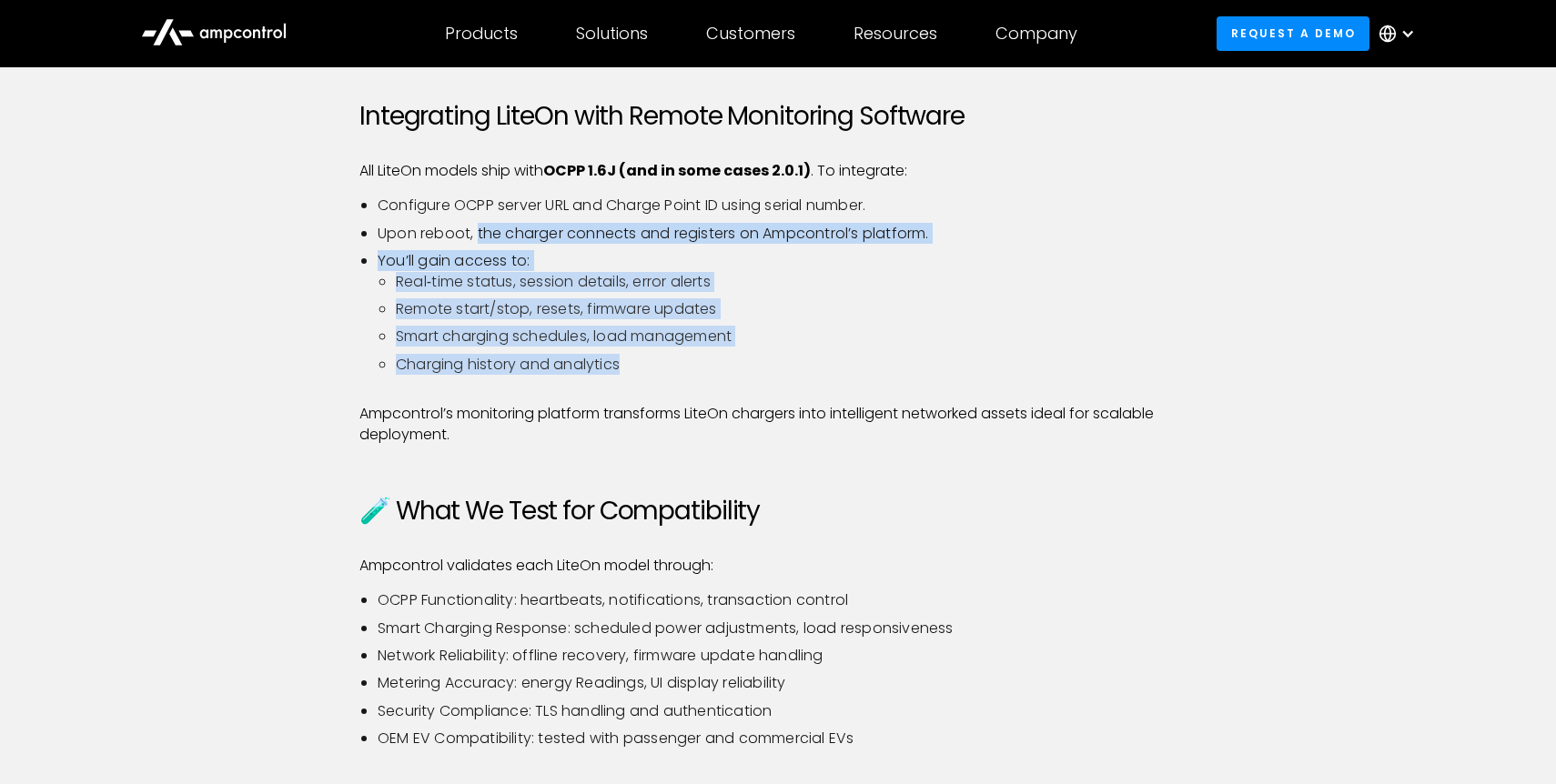
drag, startPoint x: 475, startPoint y: 233, endPoint x: 602, endPoint y: 376, distance: 191.3
click at [602, 376] on ul "Configure OCPP server URL and Charge Point ID using serial number. Upon reboot,…" at bounding box center [778, 292] width 837 height 194
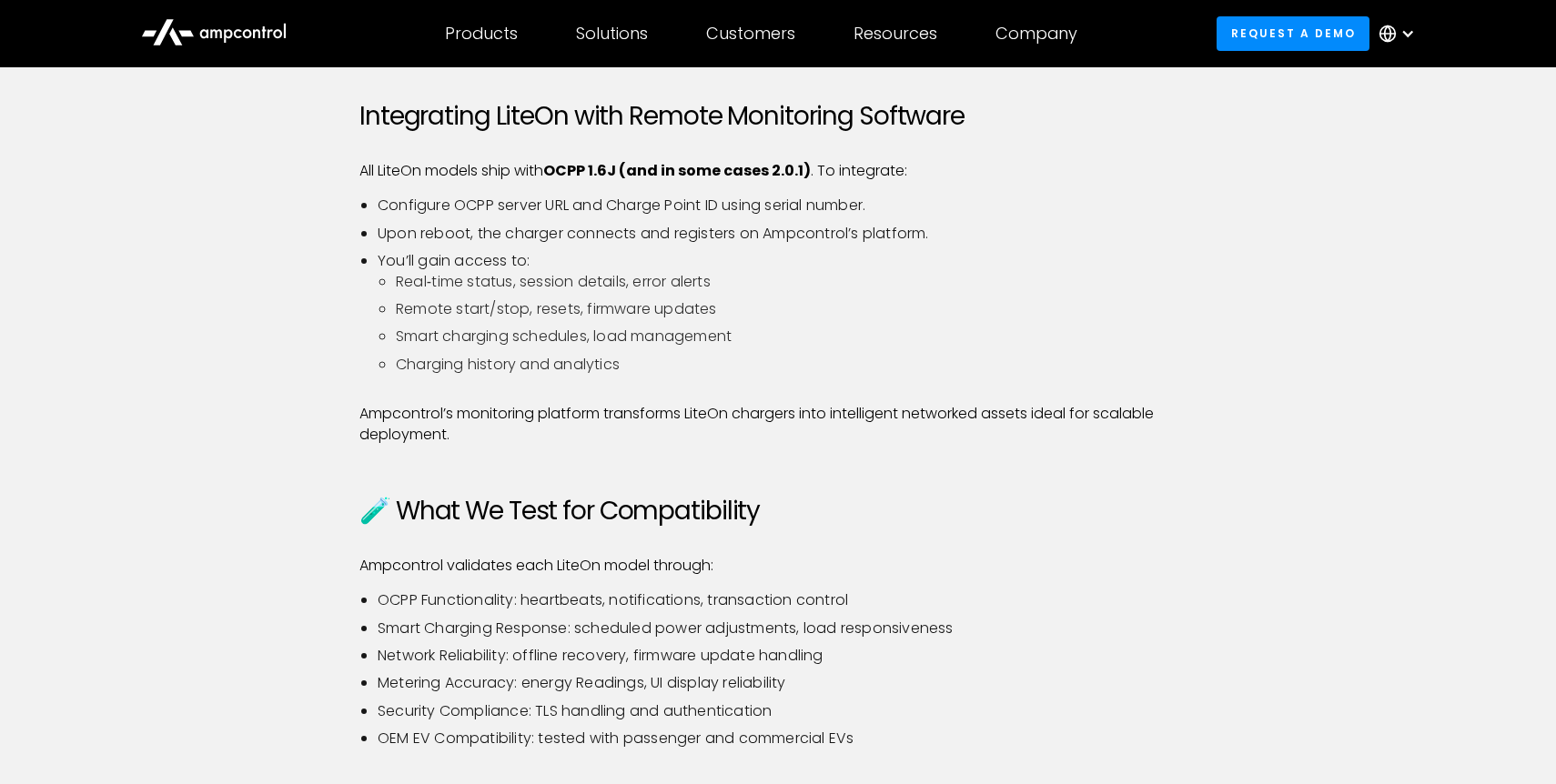
scroll to position [1287, 0]
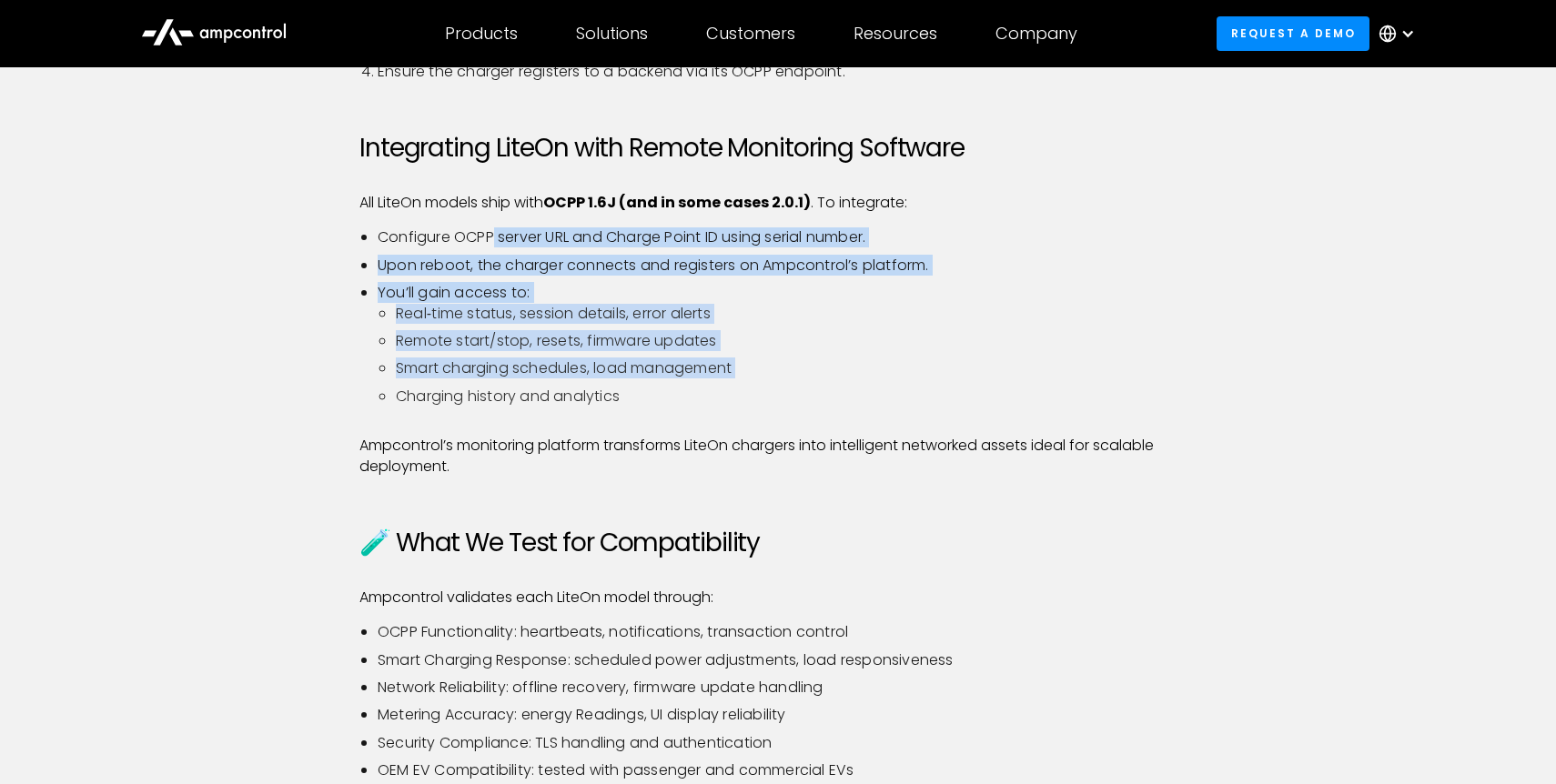
drag, startPoint x: 490, startPoint y: 227, endPoint x: 561, endPoint y: 382, distance: 170.5
click at [561, 382] on ul "Configure OCPP server URL and Charge Point ID using serial number. Upon reboot,…" at bounding box center [778, 324] width 837 height 194
click at [561, 382] on ul "Real‑time status, session details, error alerts Remote start/stop, resets, firm…" at bounding box center [787, 356] width 819 height 104
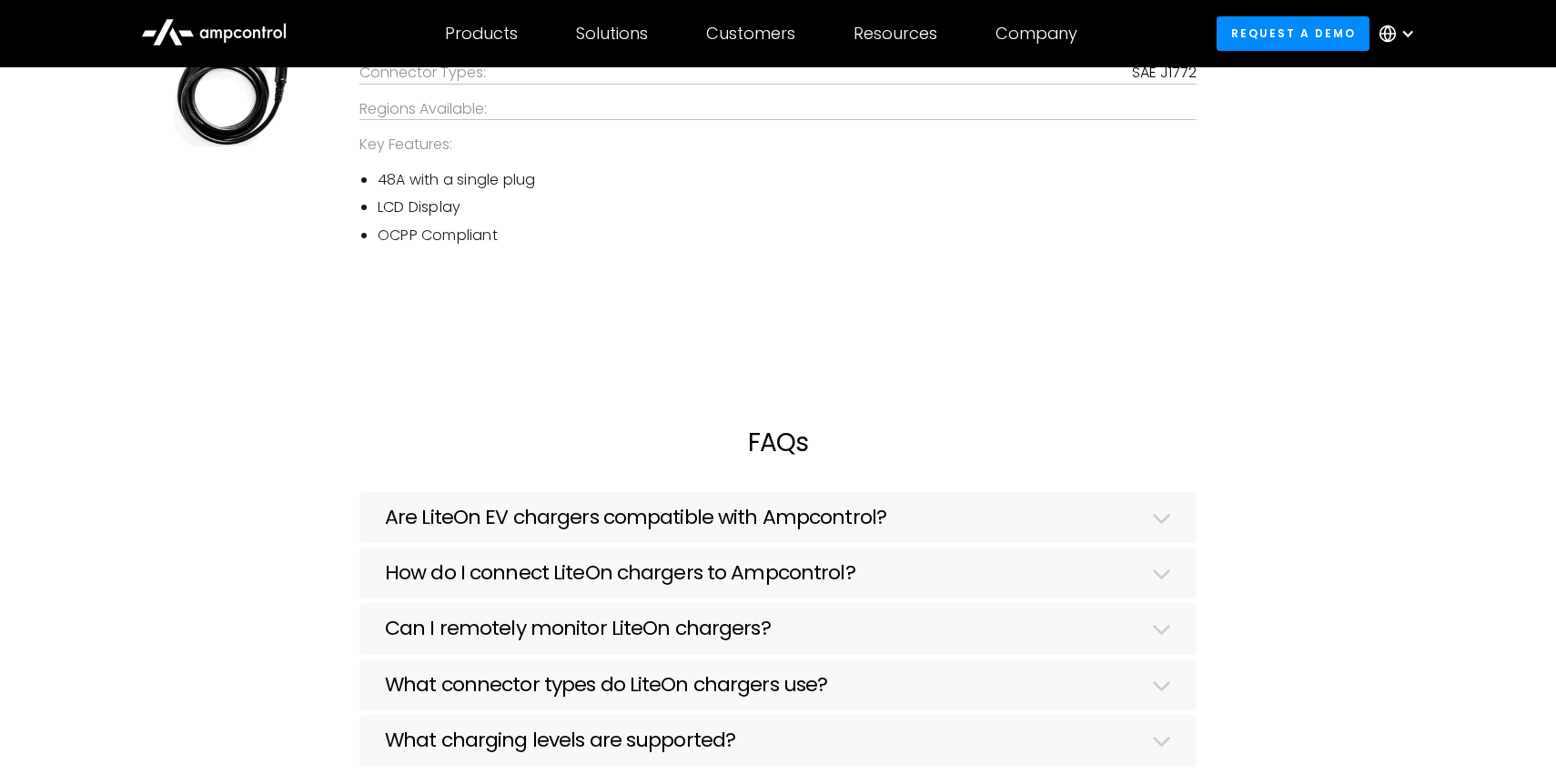
scroll to position [3316, 0]
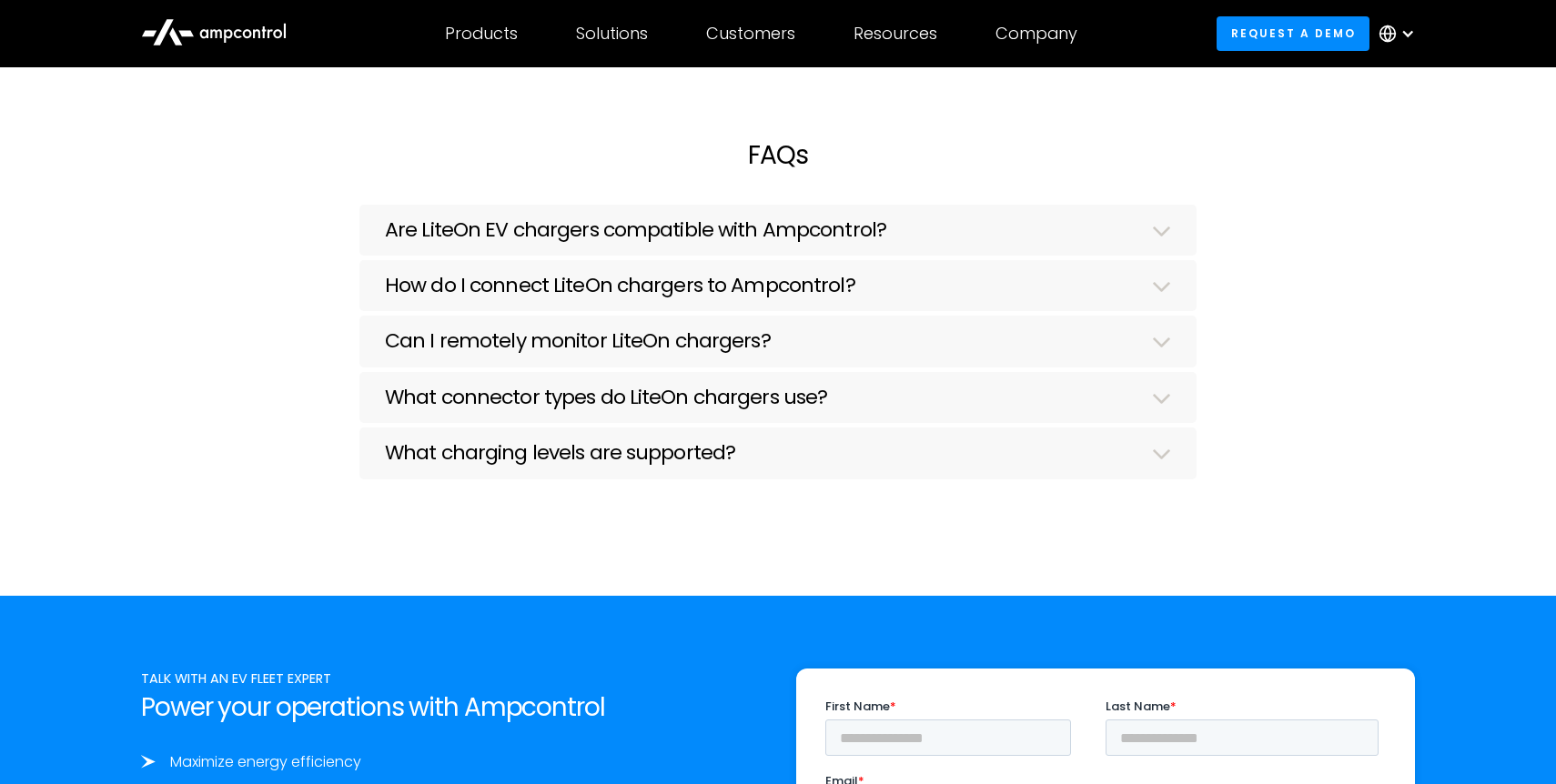
click at [654, 281] on h3 "How do I connect LiteOn chargers to Ampcontrol?" at bounding box center [620, 286] width 470 height 24
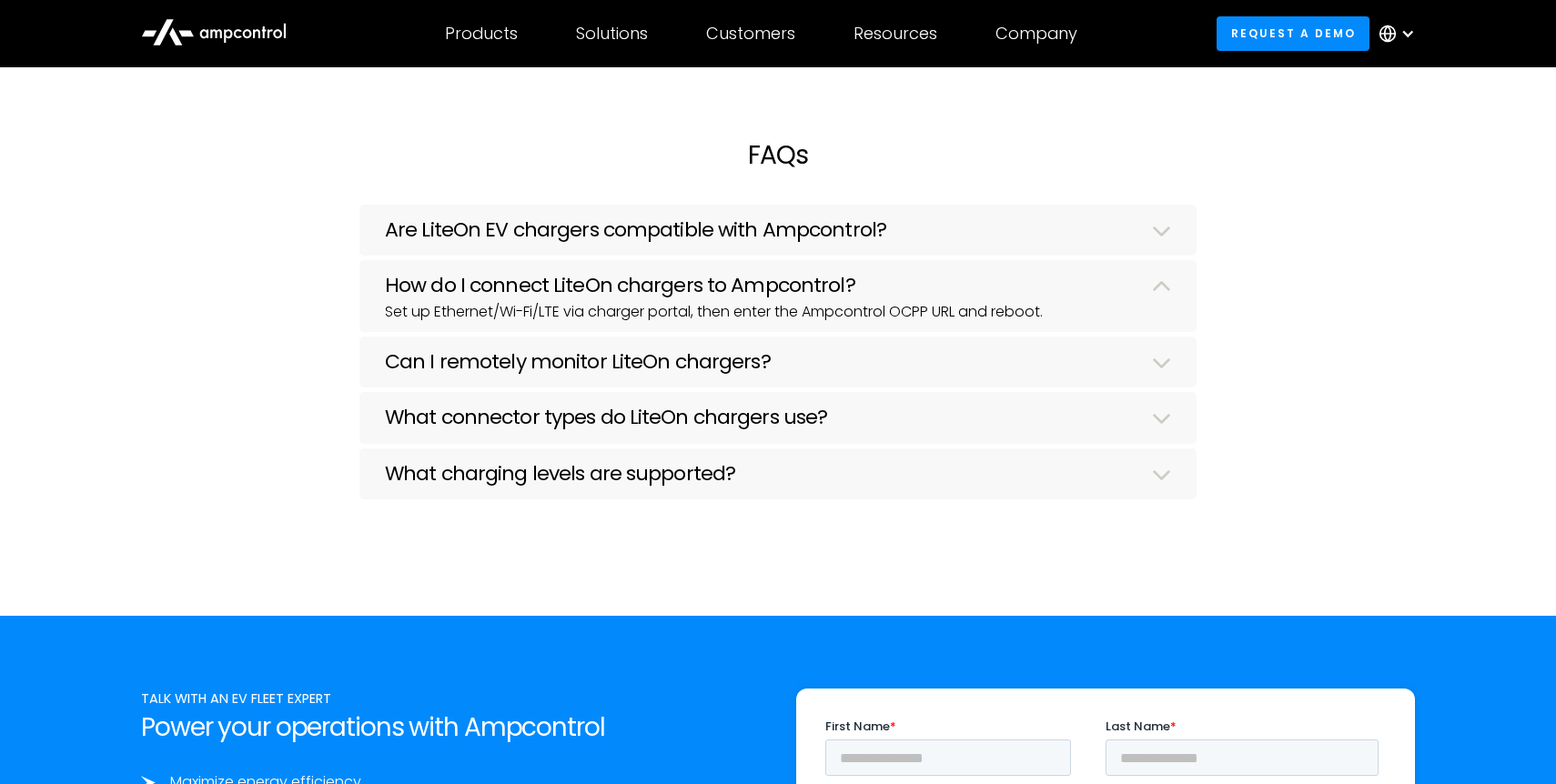
scroll to position [3263, 0]
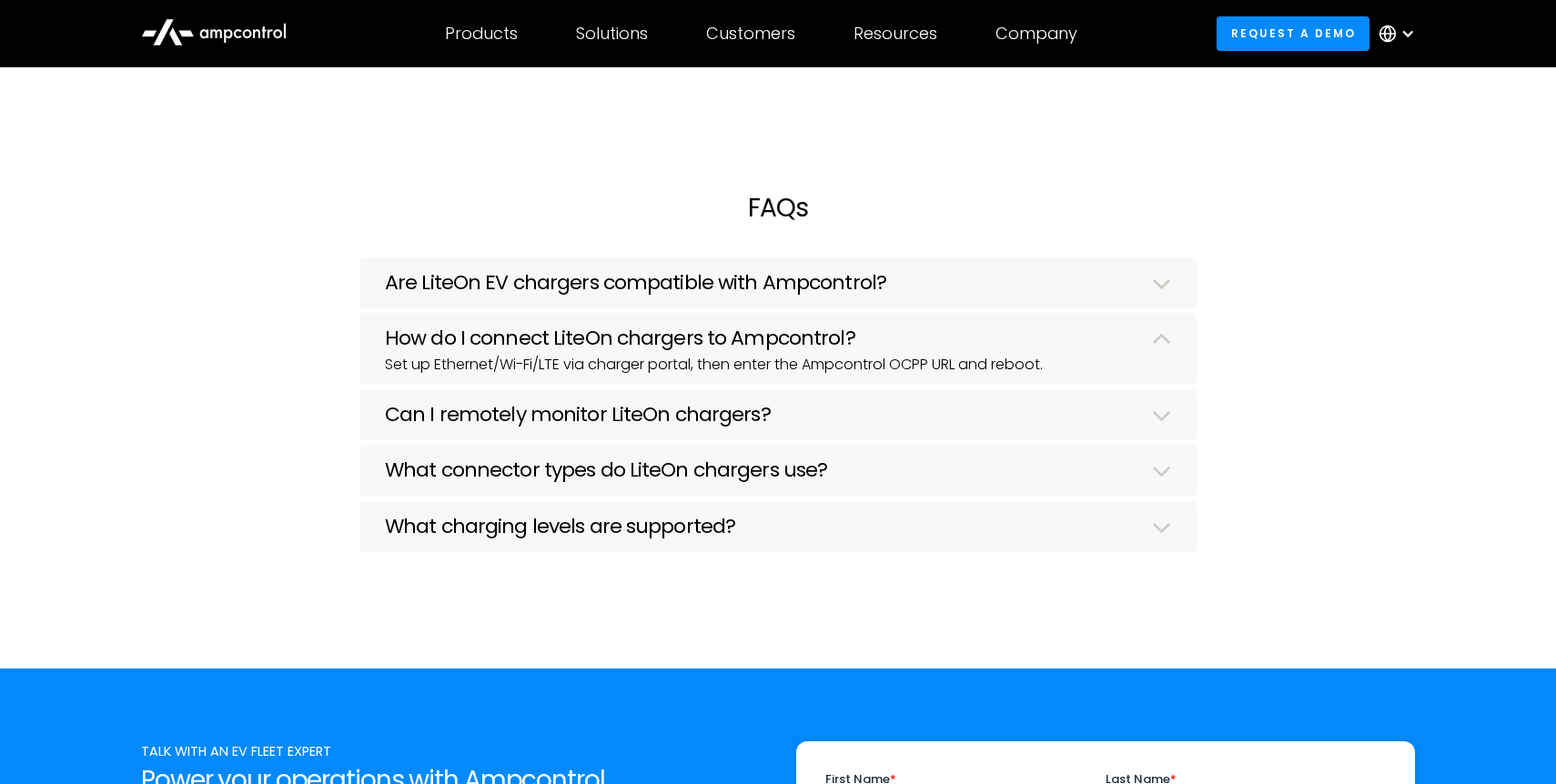
click at [575, 409] on h3 "Can I remotely monitor LiteOn chargers?" at bounding box center [578, 415] width 386 height 24
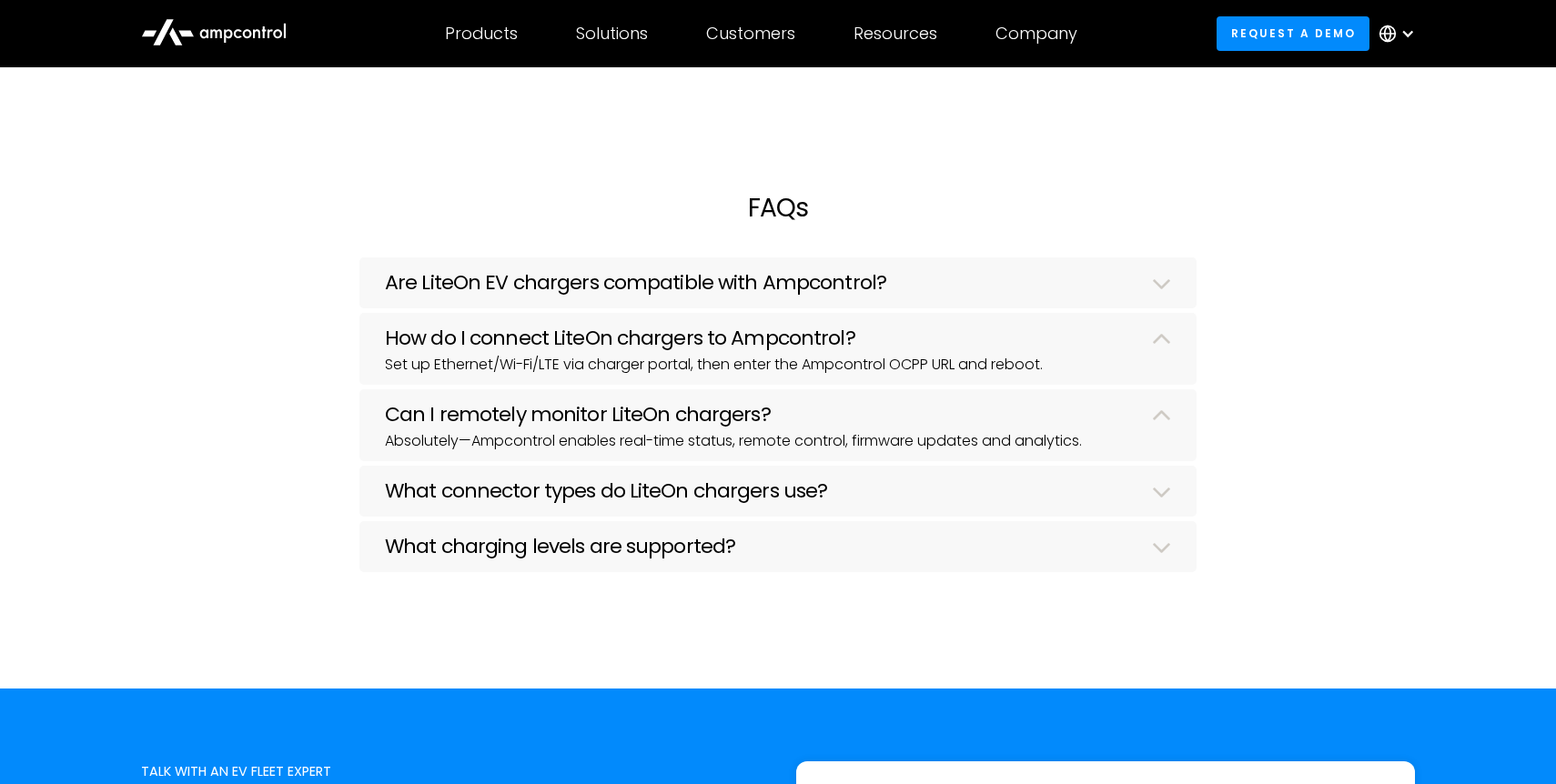
click at [652, 480] on h3 "What connector types do LiteOn chargers use?" at bounding box center [606, 491] width 442 height 24
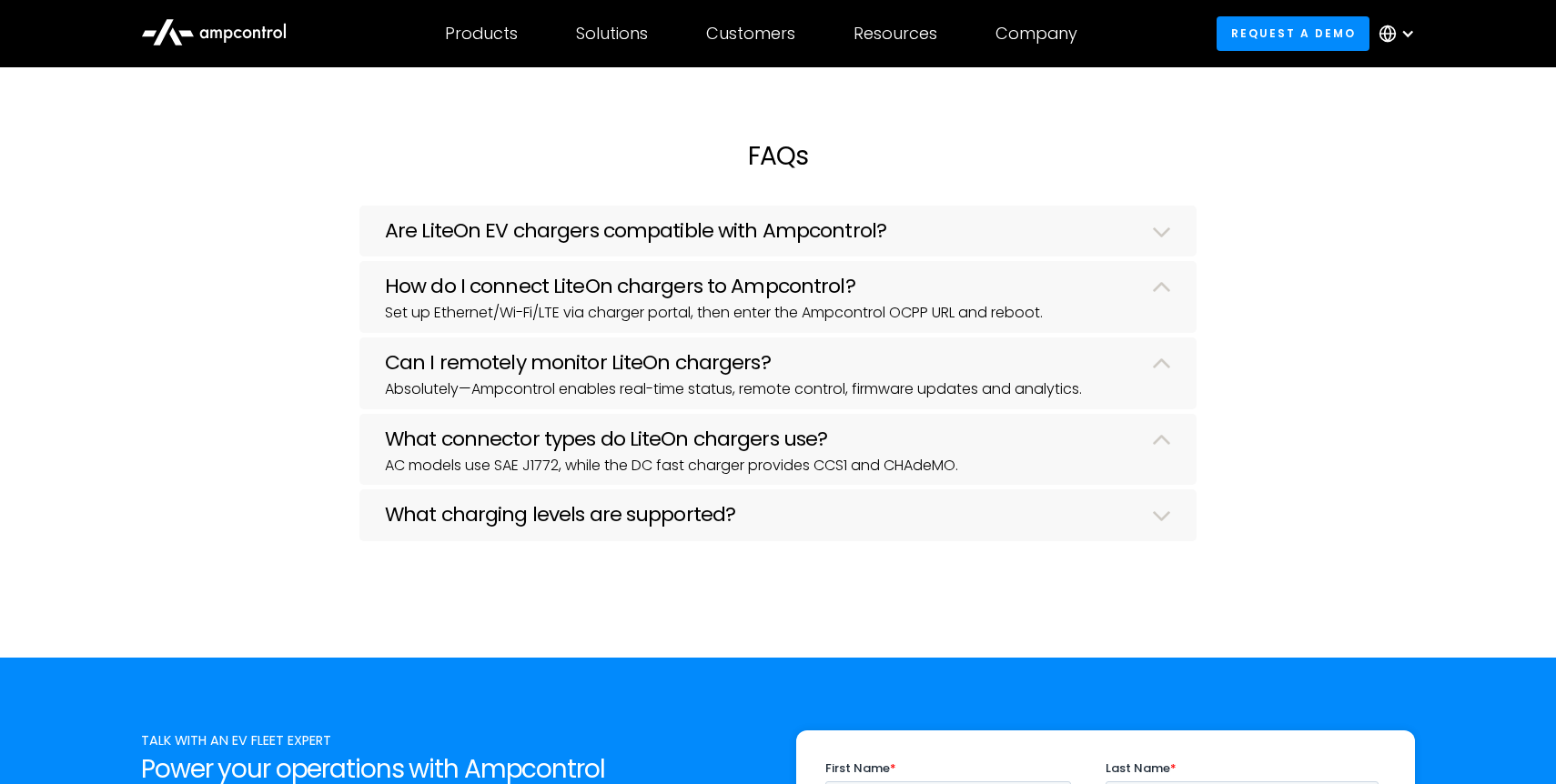
click at [633, 518] on h3 "What charging levels are supported?" at bounding box center [560, 515] width 350 height 24
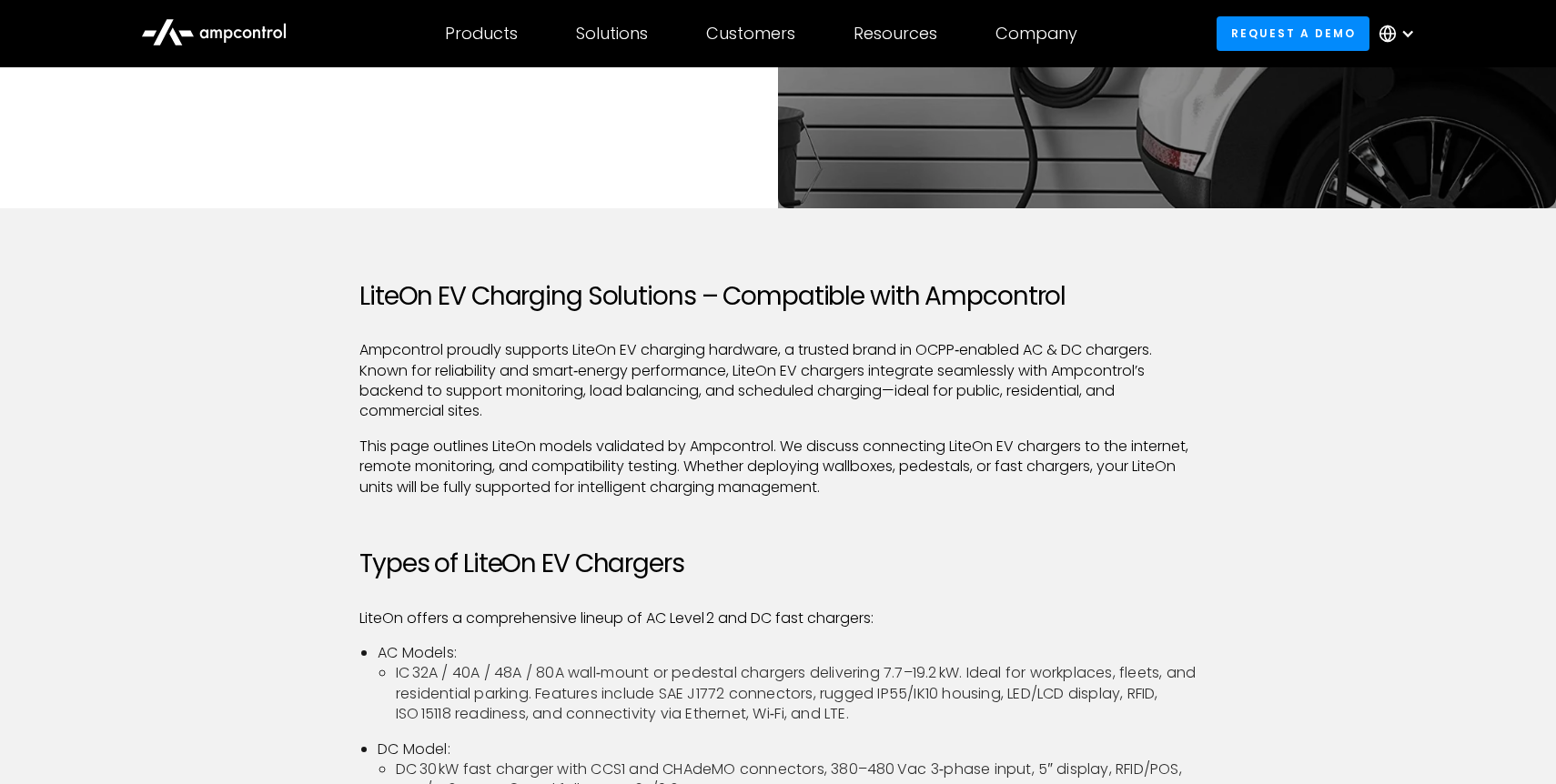
scroll to position [478, 0]
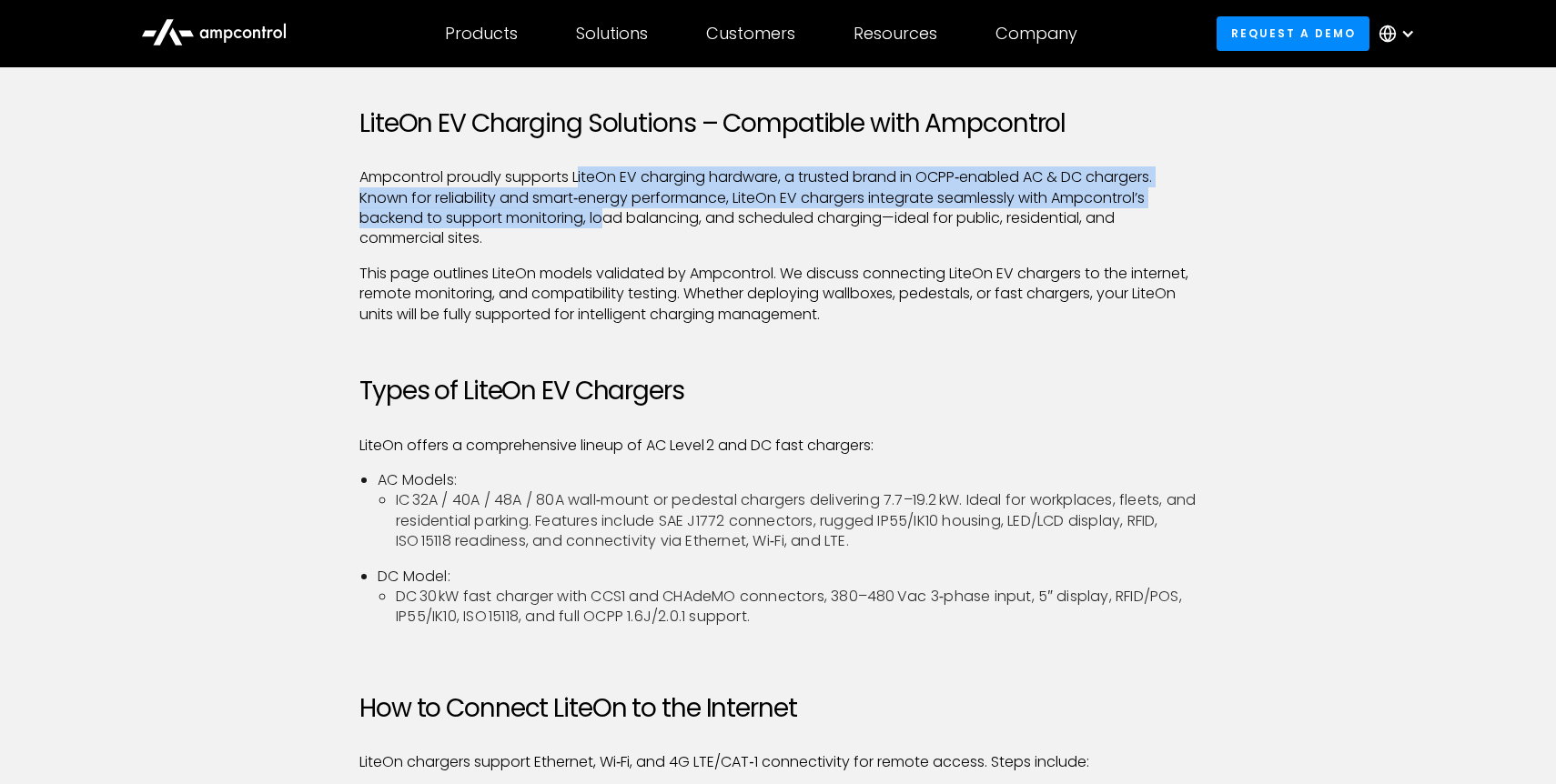
drag, startPoint x: 581, startPoint y: 176, endPoint x: 613, endPoint y: 235, distance: 67.1
click at [613, 235] on p "Ampcontrol proudly supports LiteOn EV charging hardware, a trusted brand in OCP…" at bounding box center [778, 208] width 837 height 82
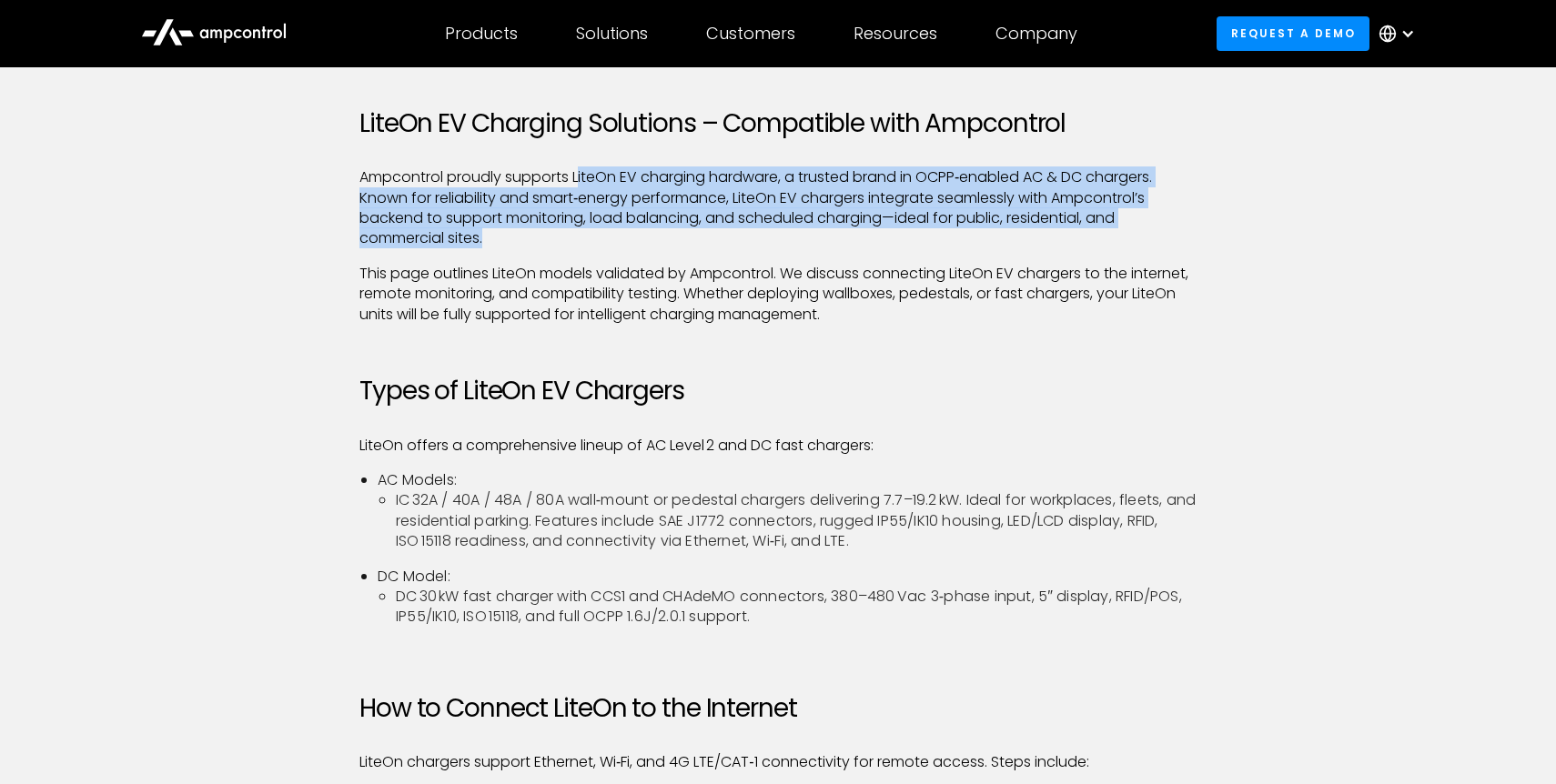
click at [613, 235] on p "Ampcontrol proudly supports LiteOn EV charging hardware, a trusted brand in OCP…" at bounding box center [778, 208] width 837 height 82
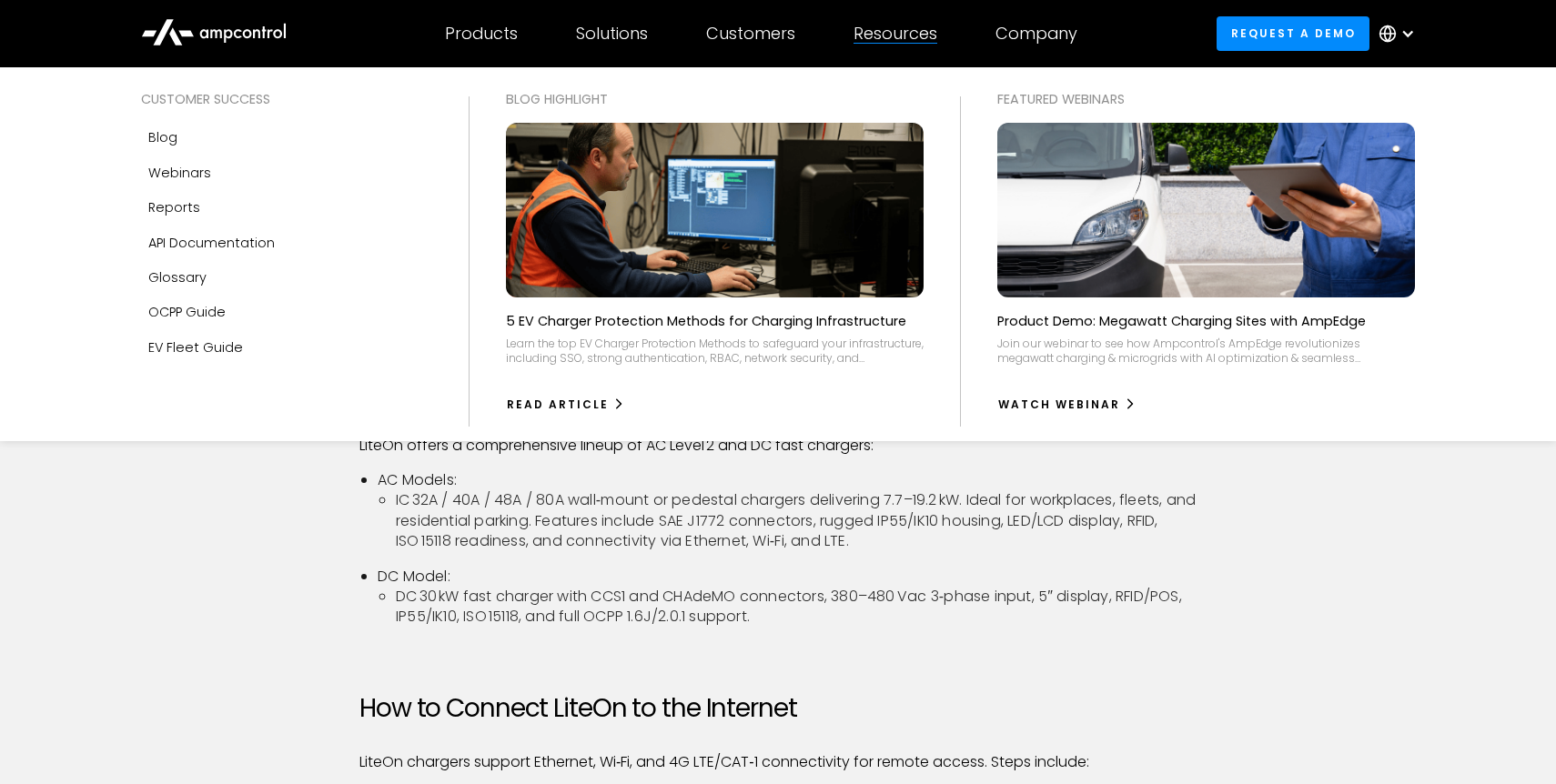
click at [774, 239] on img at bounding box center [714, 210] width 458 height 191
